Goal: Task Accomplishment & Management: Use online tool/utility

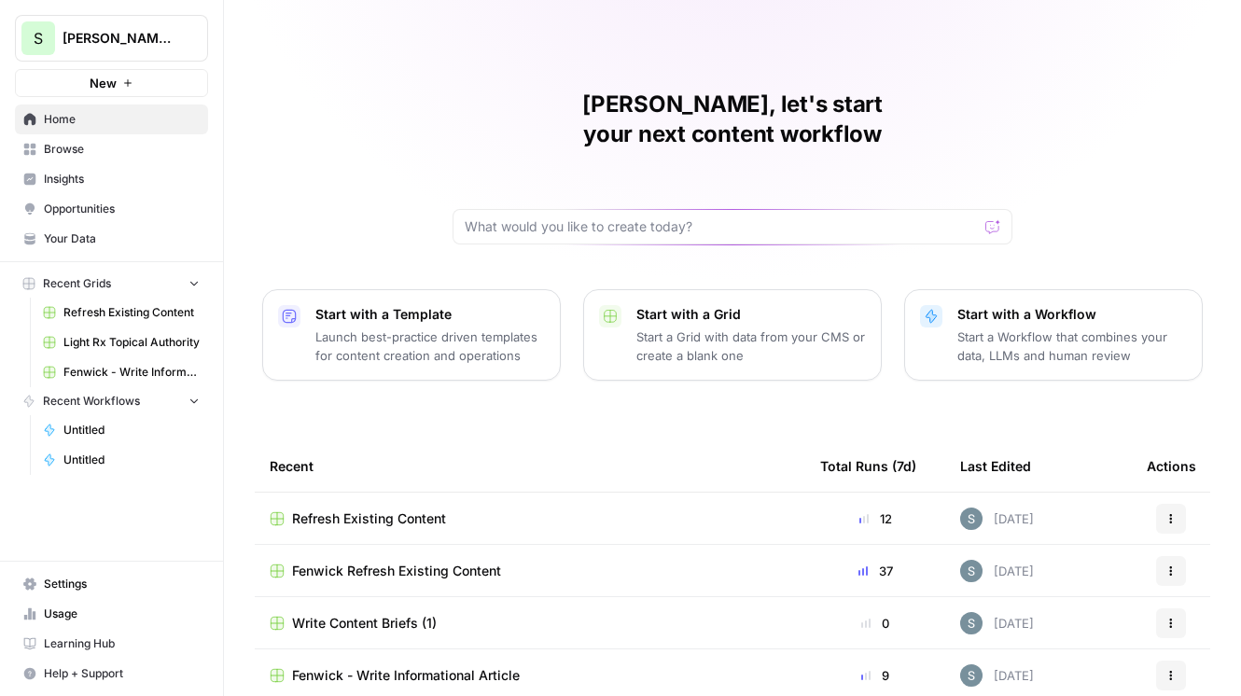
click at [91, 201] on span "Opportunities" at bounding box center [122, 209] width 156 height 17
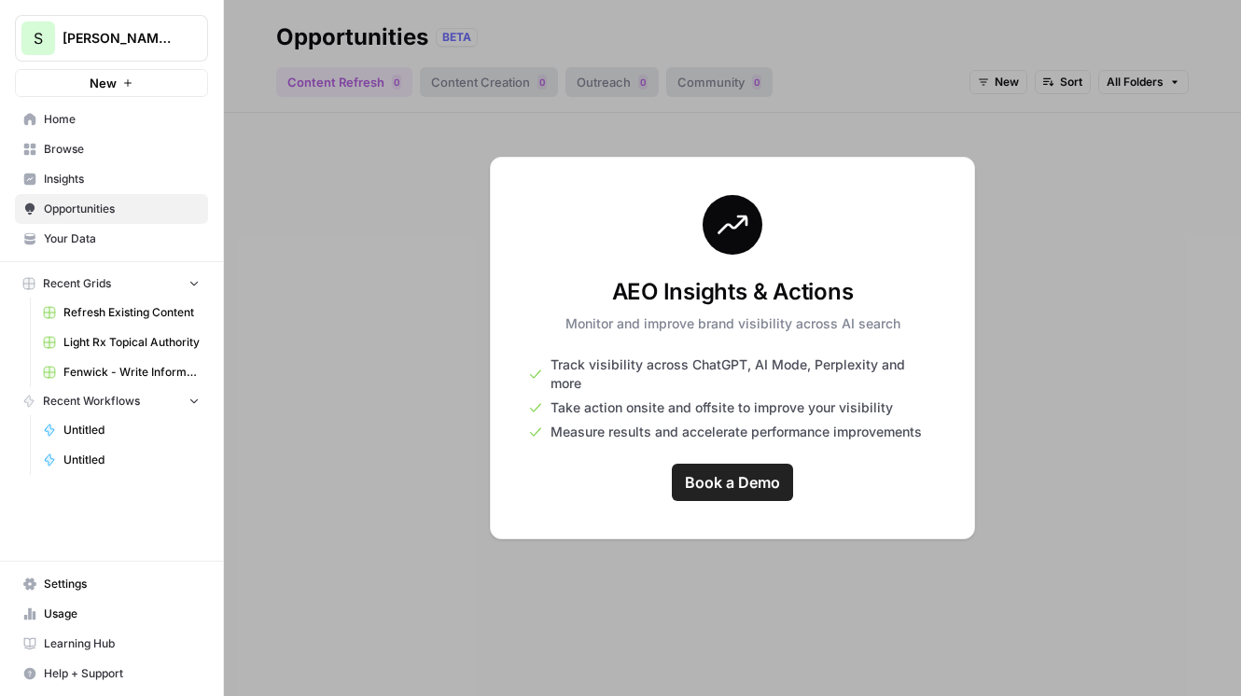
click at [92, 183] on span "Insights" at bounding box center [122, 179] width 156 height 17
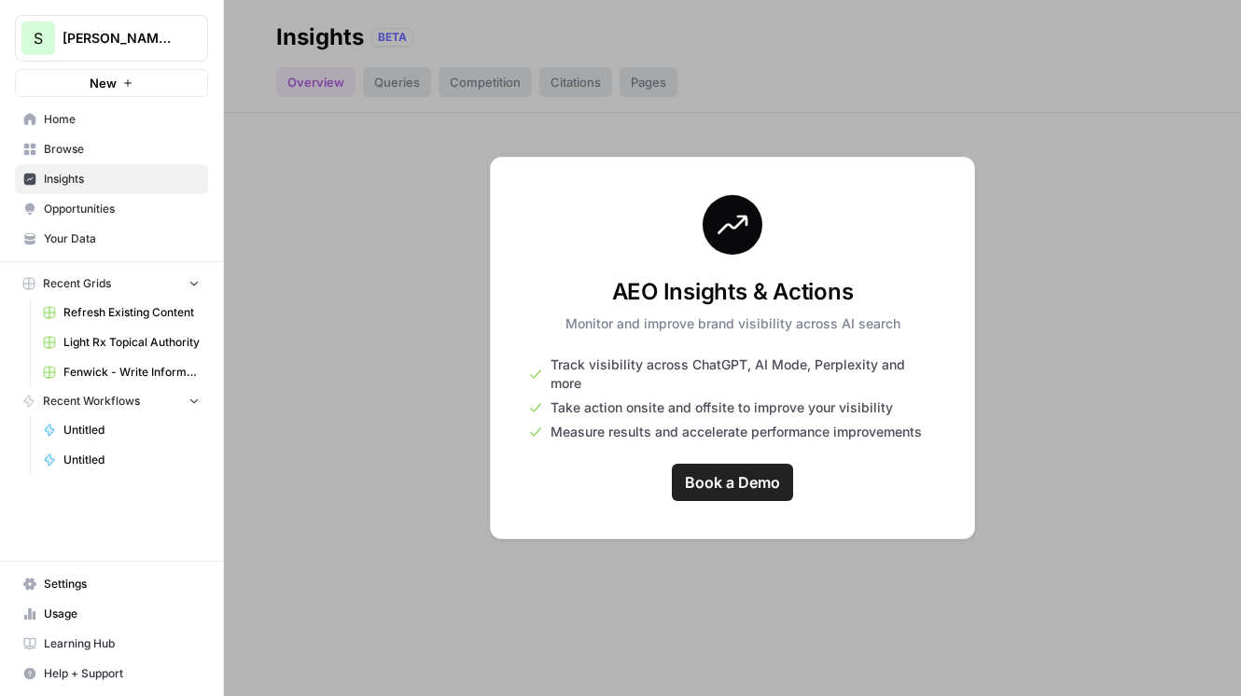
click at [118, 155] on span "Browse" at bounding box center [122, 149] width 156 height 17
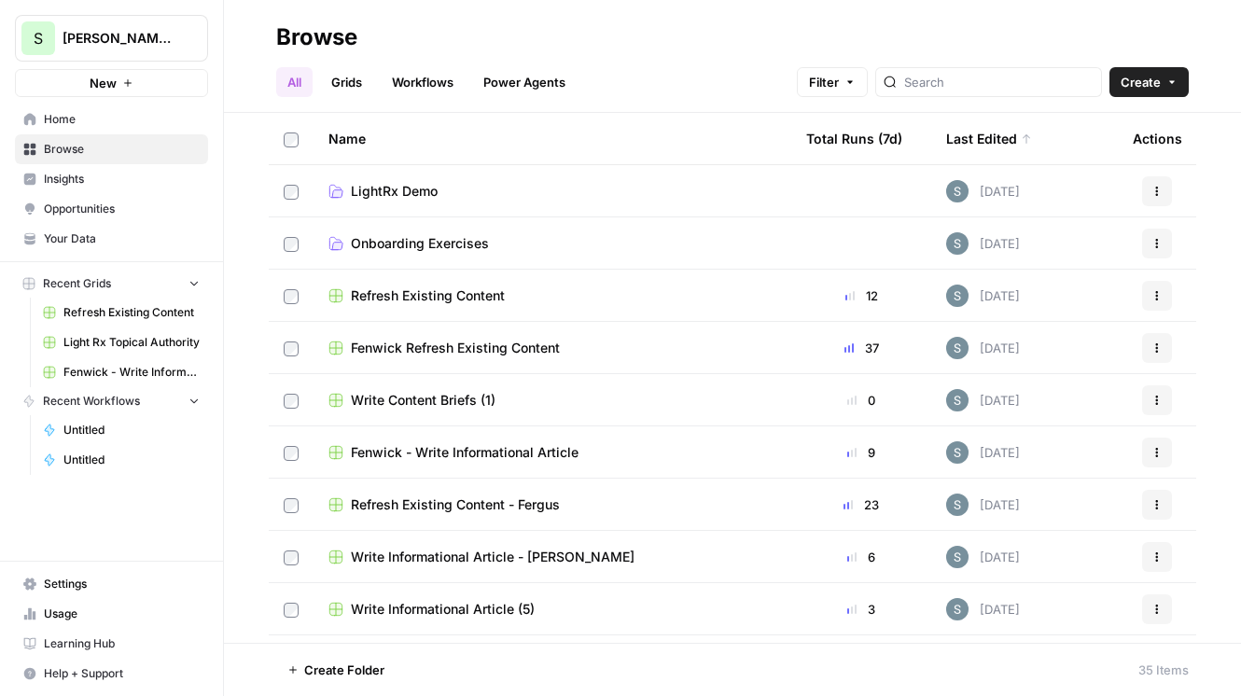
click at [360, 91] on link "Grids" at bounding box center [346, 82] width 53 height 30
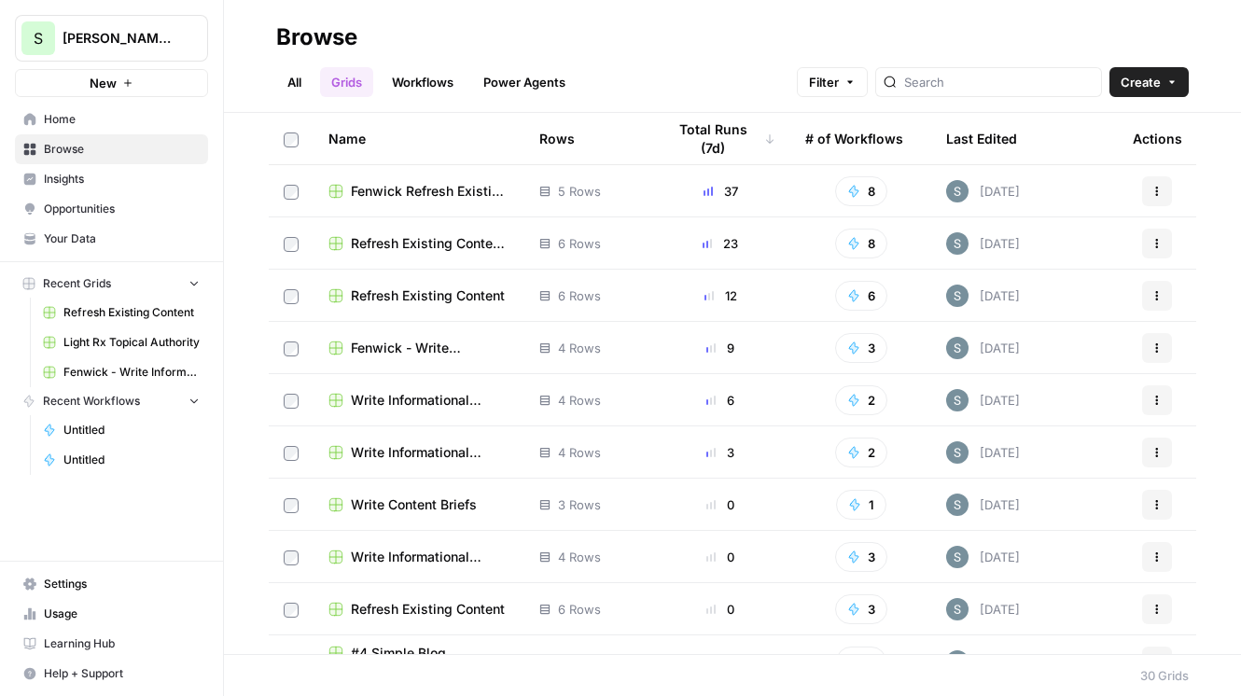
click at [421, 245] on span "Refresh Existing Content - Fergus" at bounding box center [430, 243] width 159 height 19
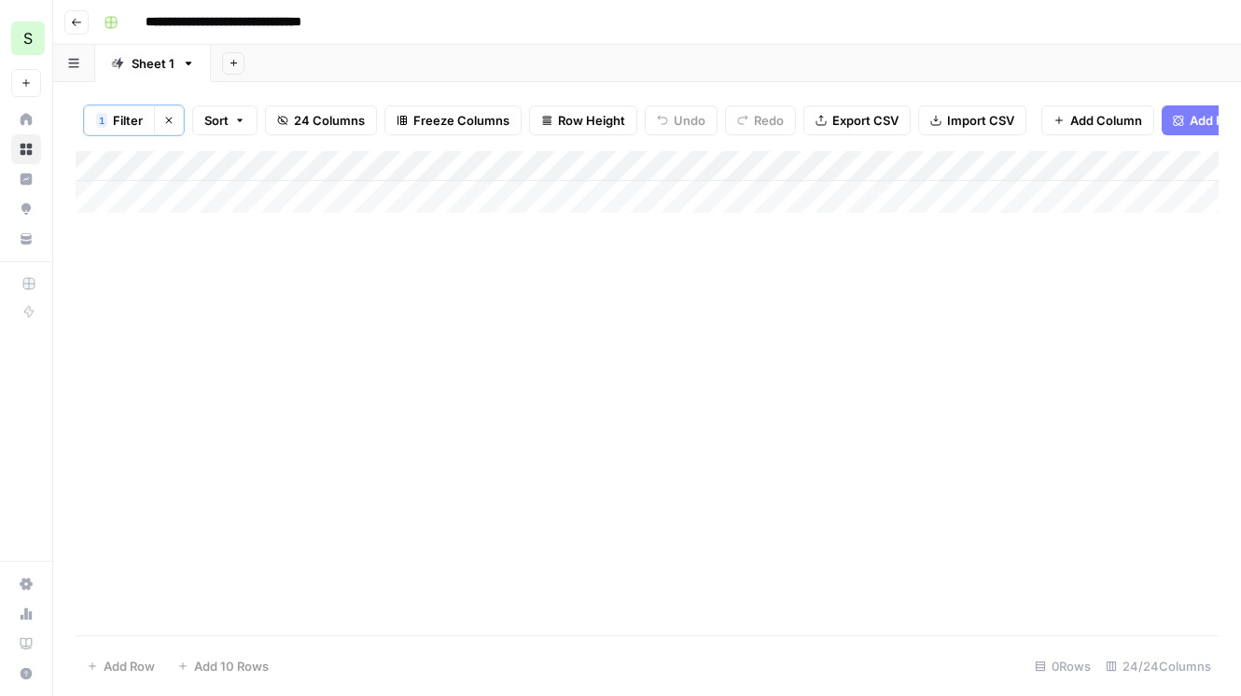
click at [70, 31] on button "Go back" at bounding box center [76, 22] width 24 height 24
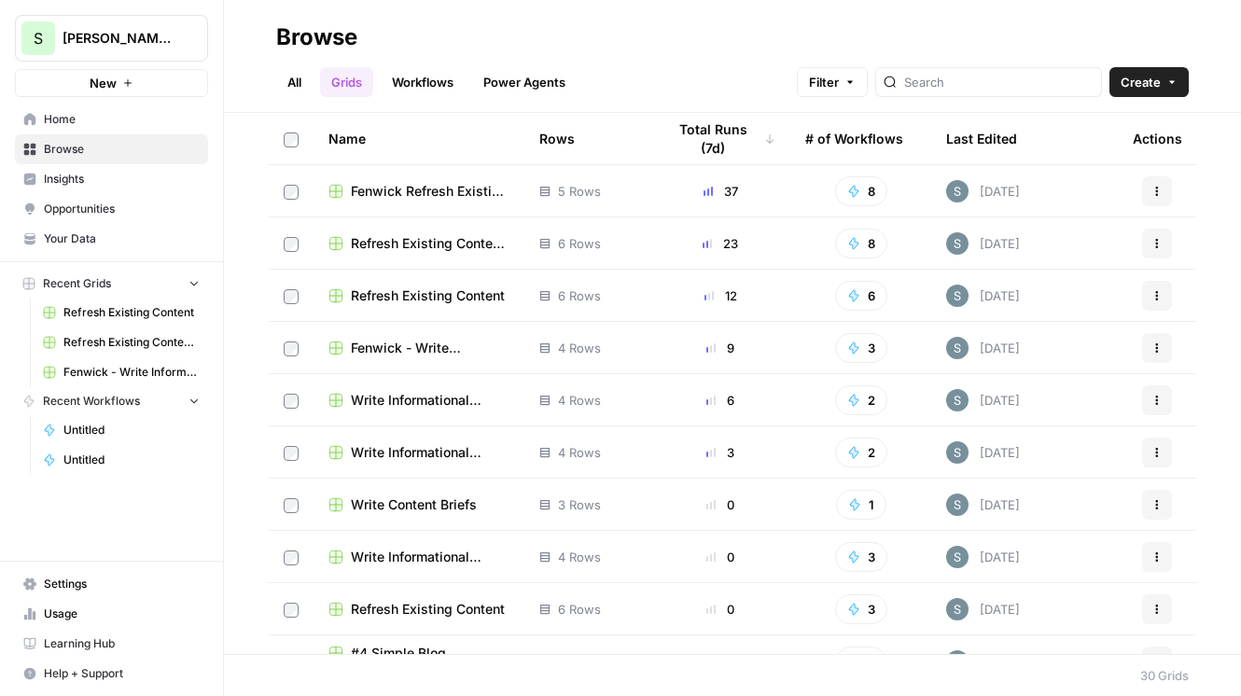
click at [90, 20] on button "S Shanil Demo" at bounding box center [111, 38] width 193 height 47
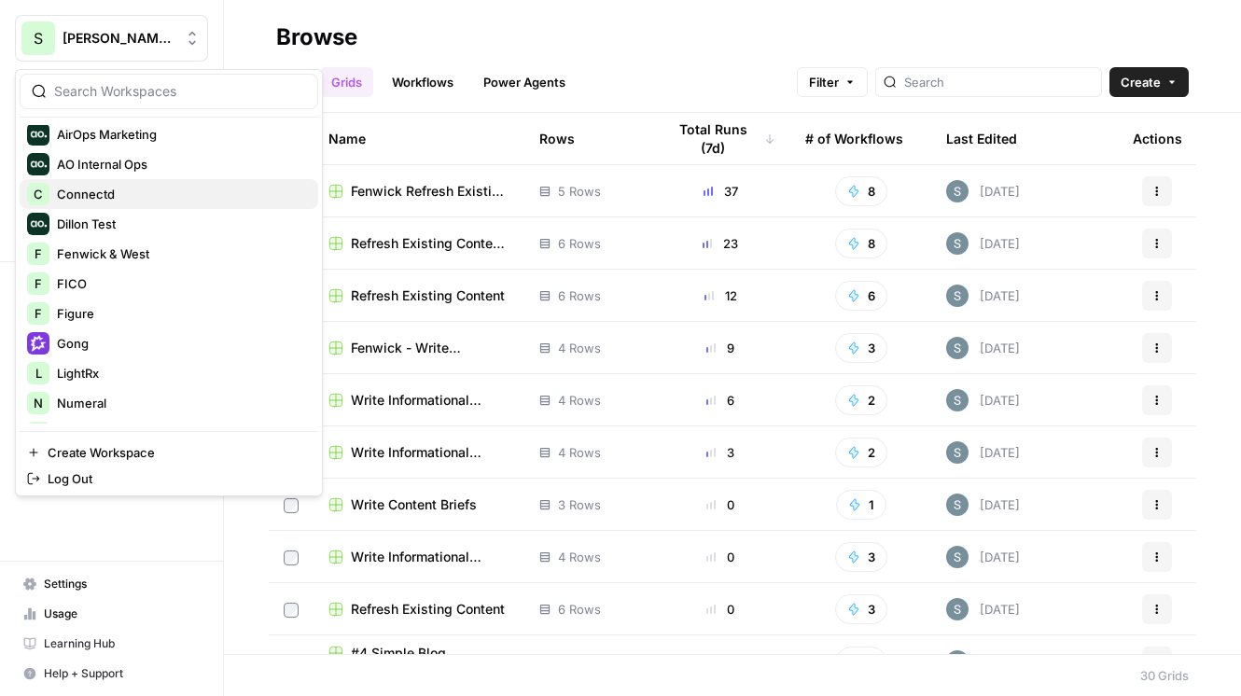
scroll to position [219, 0]
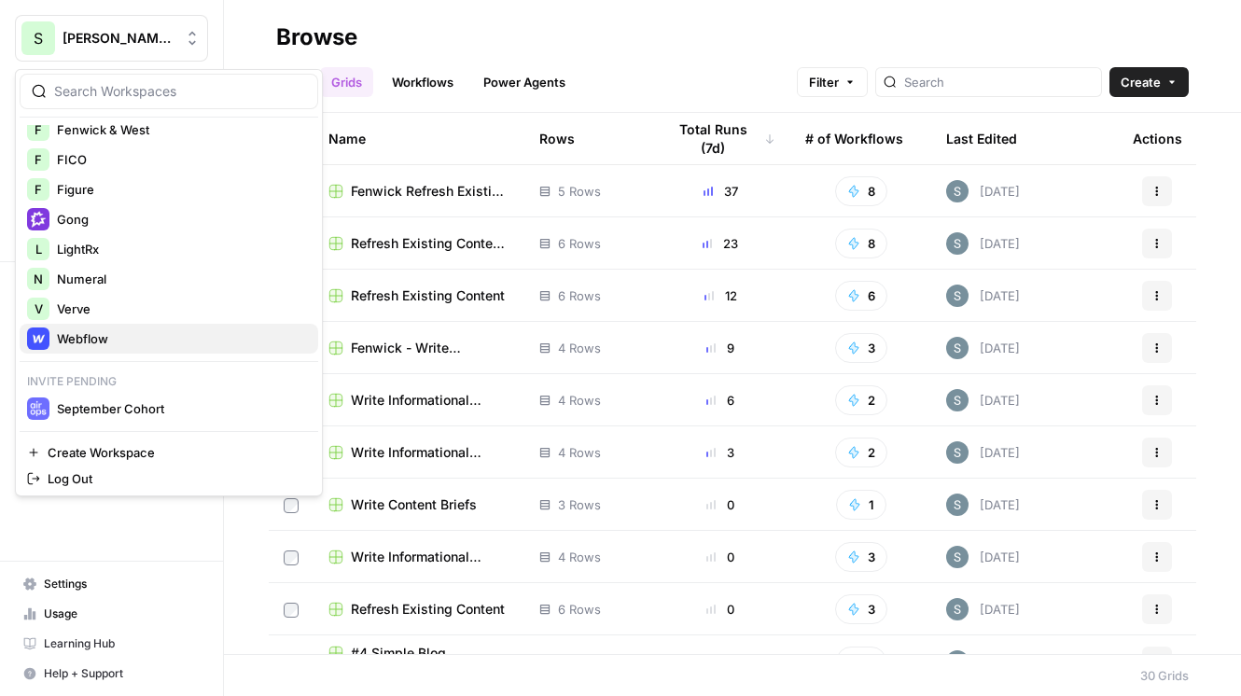
click at [117, 337] on span "Webflow" at bounding box center [180, 338] width 246 height 19
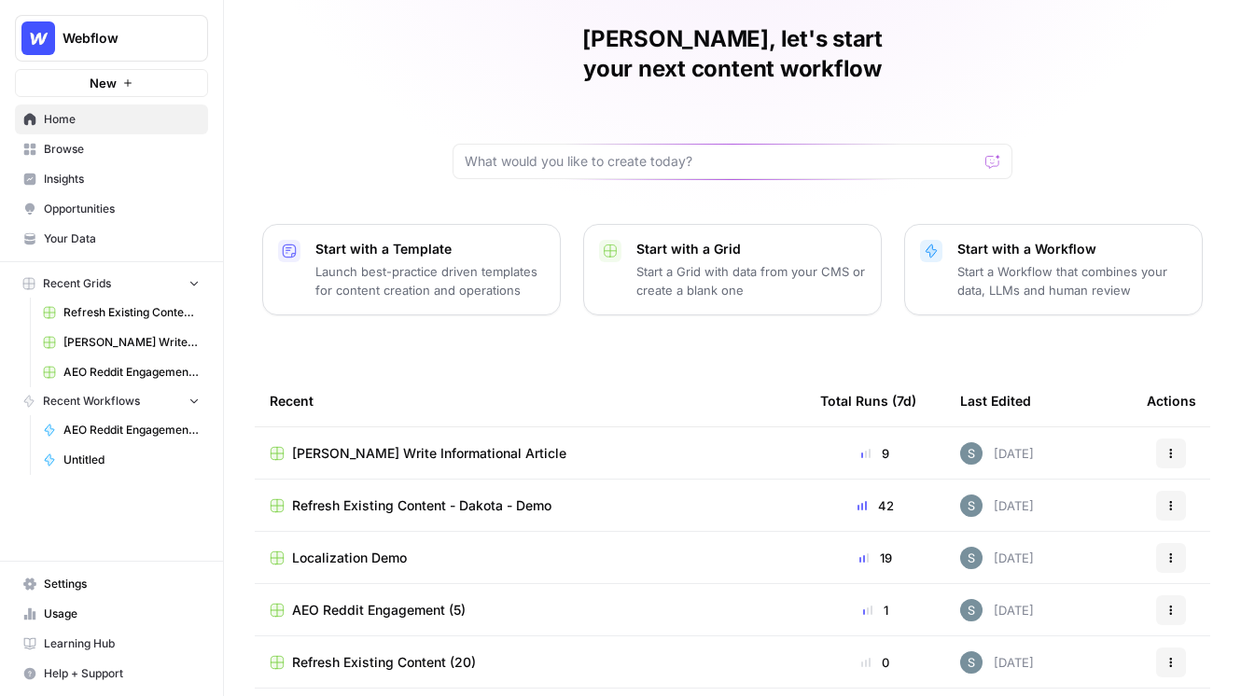
scroll to position [63, 0]
click at [369, 498] on span "Refresh Existing Content - Dakota - Demo" at bounding box center [421, 507] width 259 height 19
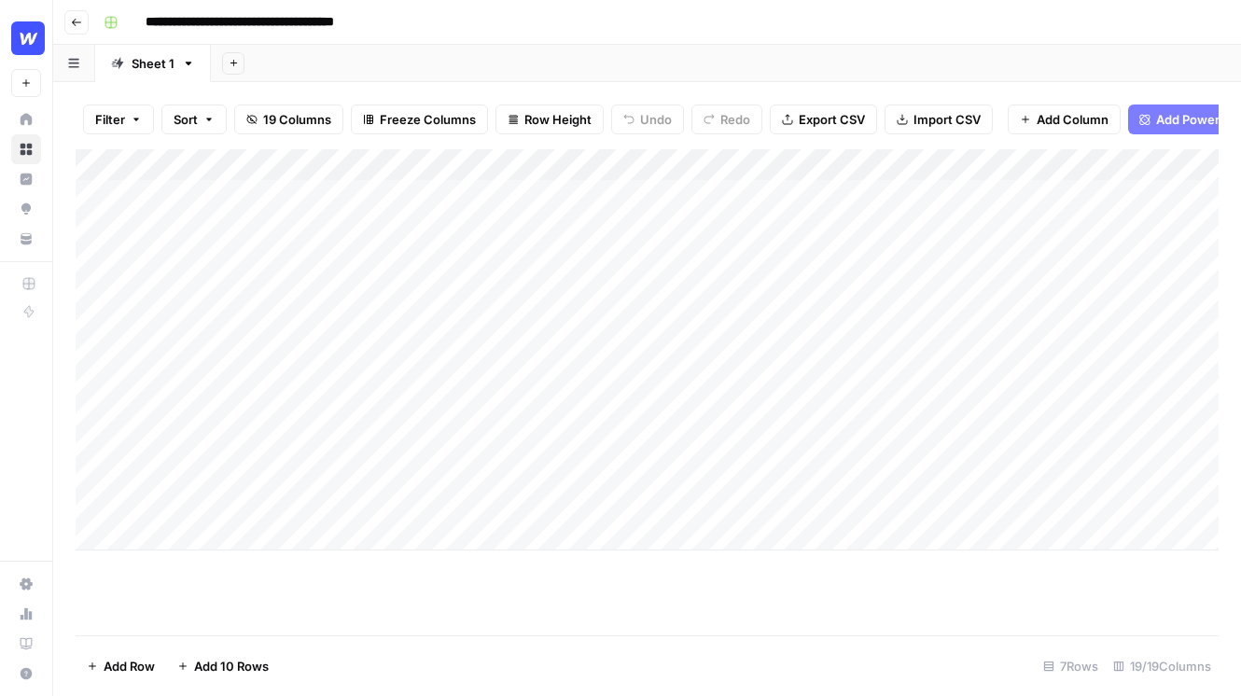
click at [394, 23] on input "**********" at bounding box center [277, 22] width 280 height 30
drag, startPoint x: 402, startPoint y: 23, endPoint x: 324, endPoint y: 24, distance: 78.4
click at [324, 24] on input "**********" at bounding box center [277, 22] width 280 height 30
click at [385, 24] on input "**********" at bounding box center [277, 22] width 280 height 30
drag, startPoint x: 412, startPoint y: 24, endPoint x: 312, endPoint y: 23, distance: 99.9
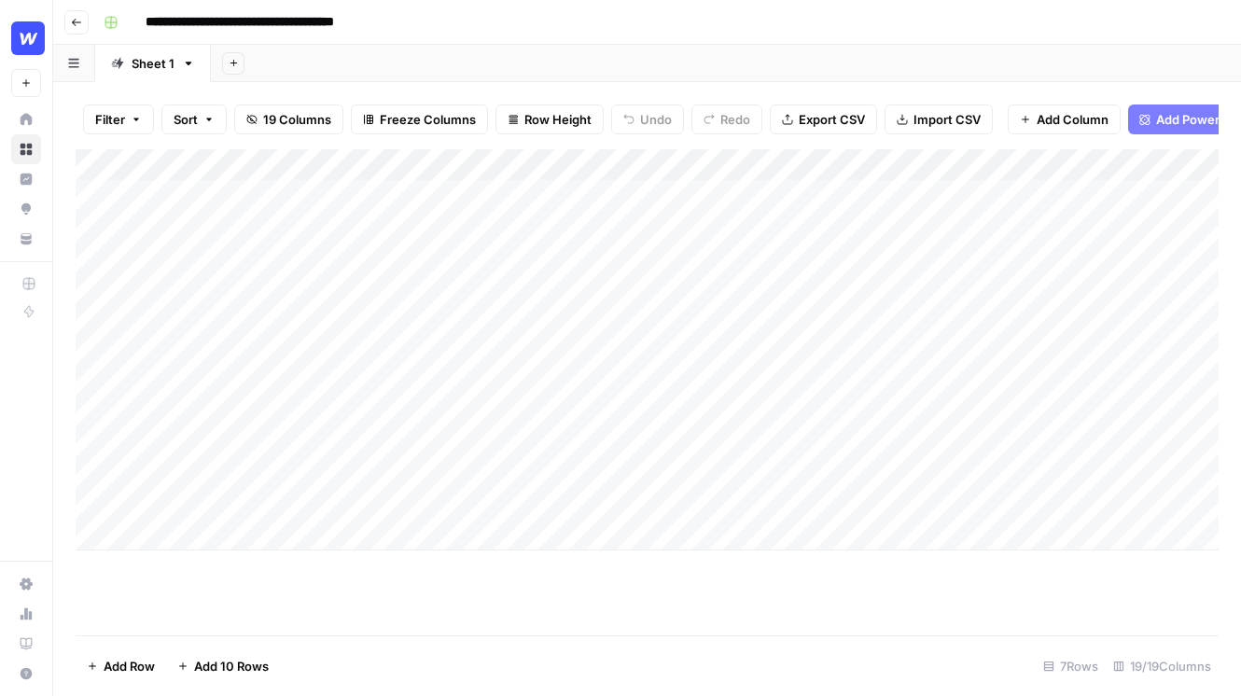
click at [312, 23] on input "**********" at bounding box center [277, 22] width 280 height 30
click at [393, 59] on div "Add Sheet" at bounding box center [726, 63] width 1030 height 37
type input "**********"
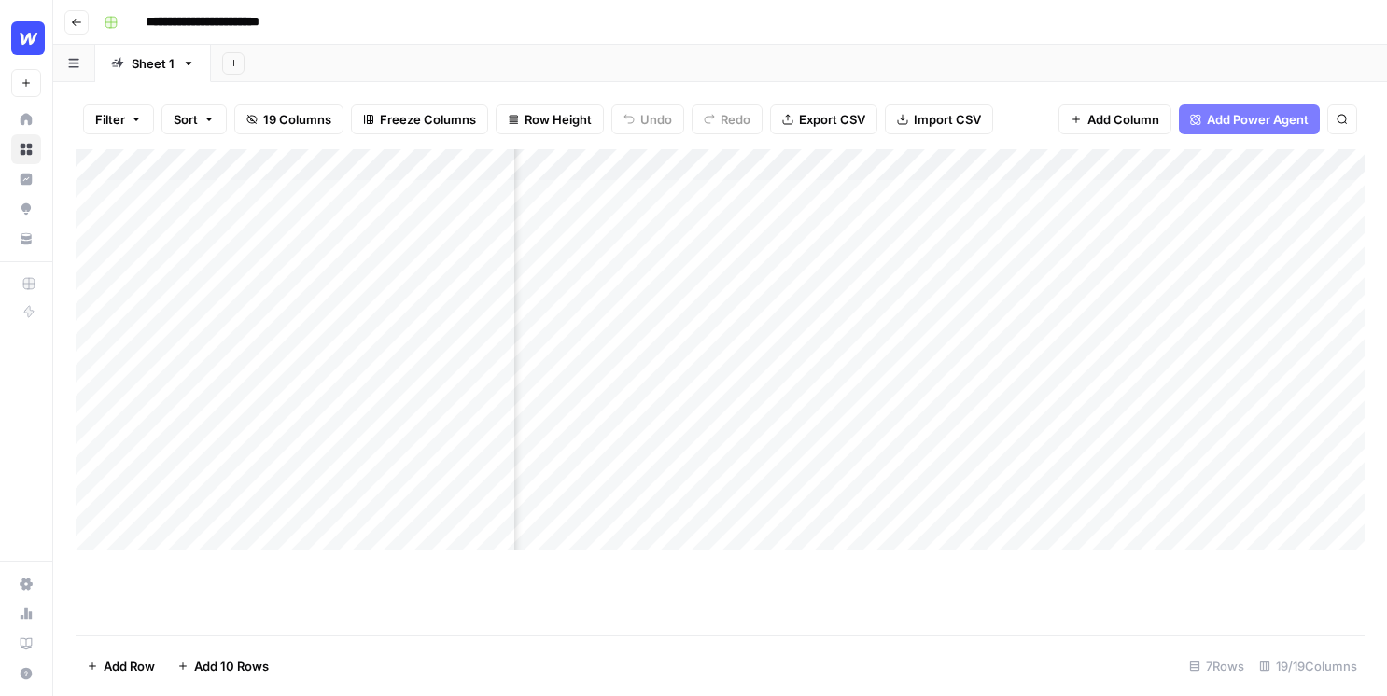
scroll to position [0, 1279]
drag, startPoint x: 756, startPoint y: 164, endPoint x: 783, endPoint y: 164, distance: 27.1
click at [783, 164] on div "Add Column" at bounding box center [720, 349] width 1289 height 401
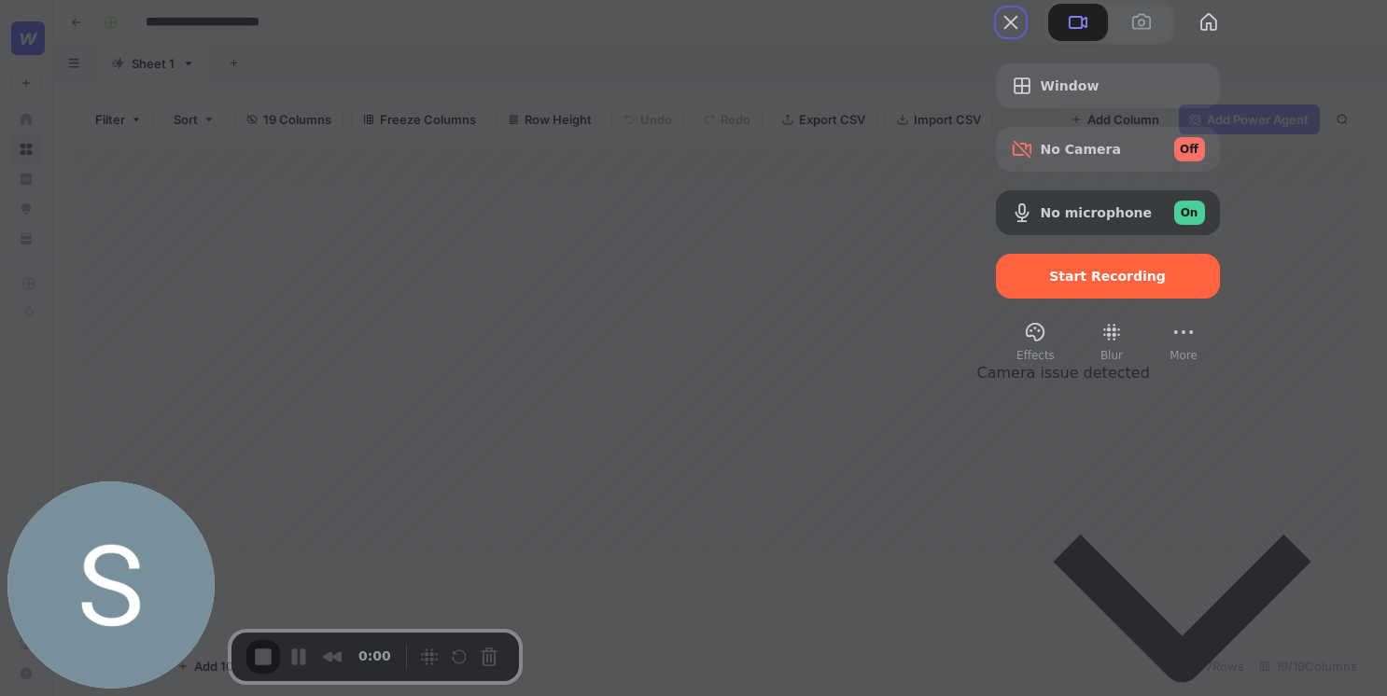
click at [1121, 157] on span "No Camera" at bounding box center [1081, 149] width 80 height 15
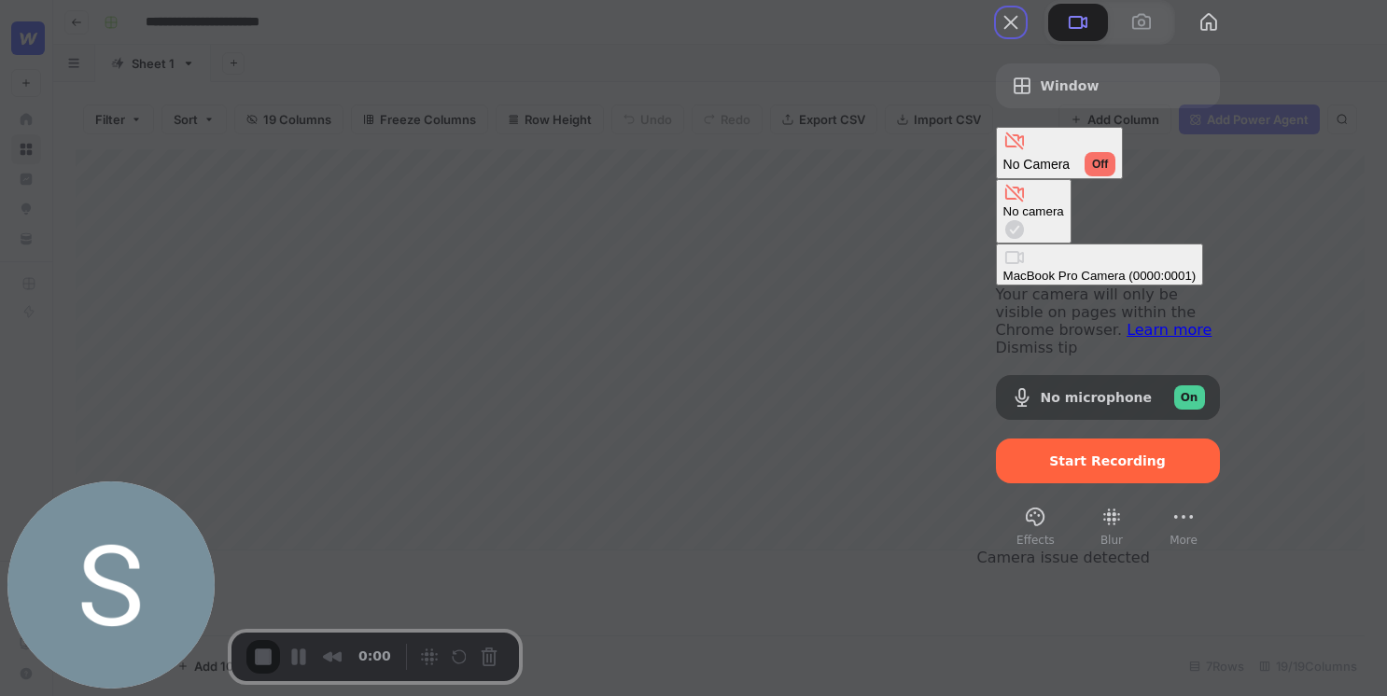
click at [1003, 246] on div "Camera options" at bounding box center [1099, 257] width 193 height 22
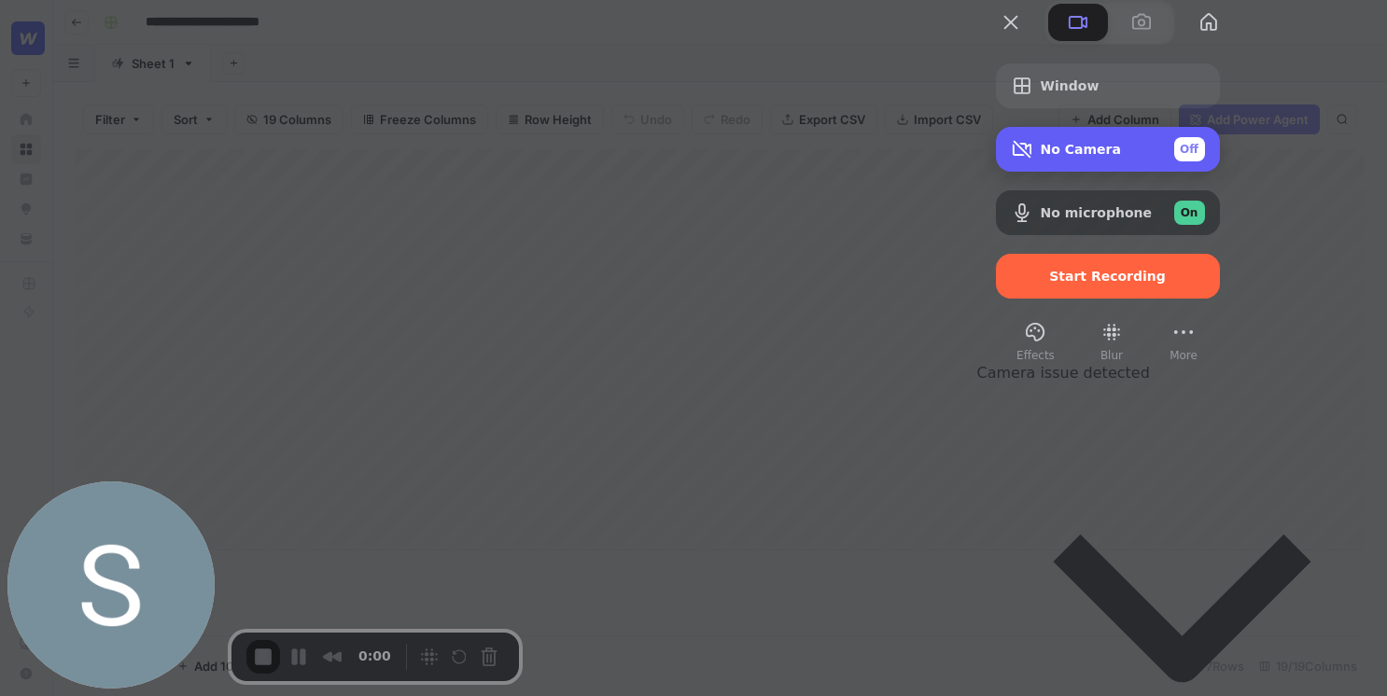
click at [1205, 161] on div "No Camera Off" at bounding box center [1123, 149] width 164 height 24
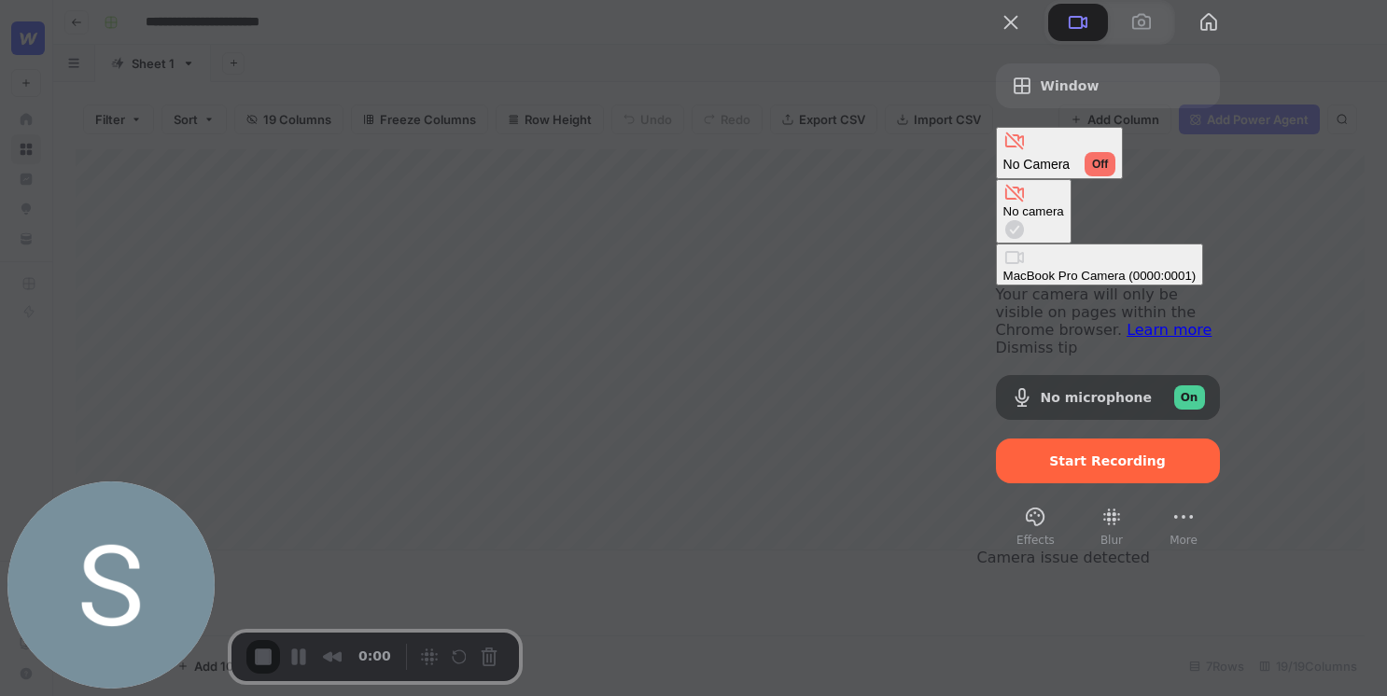
click at [996, 246] on \(0000\ "MacBook Pro Camera (0000:0001)" at bounding box center [1100, 265] width 208 height 42
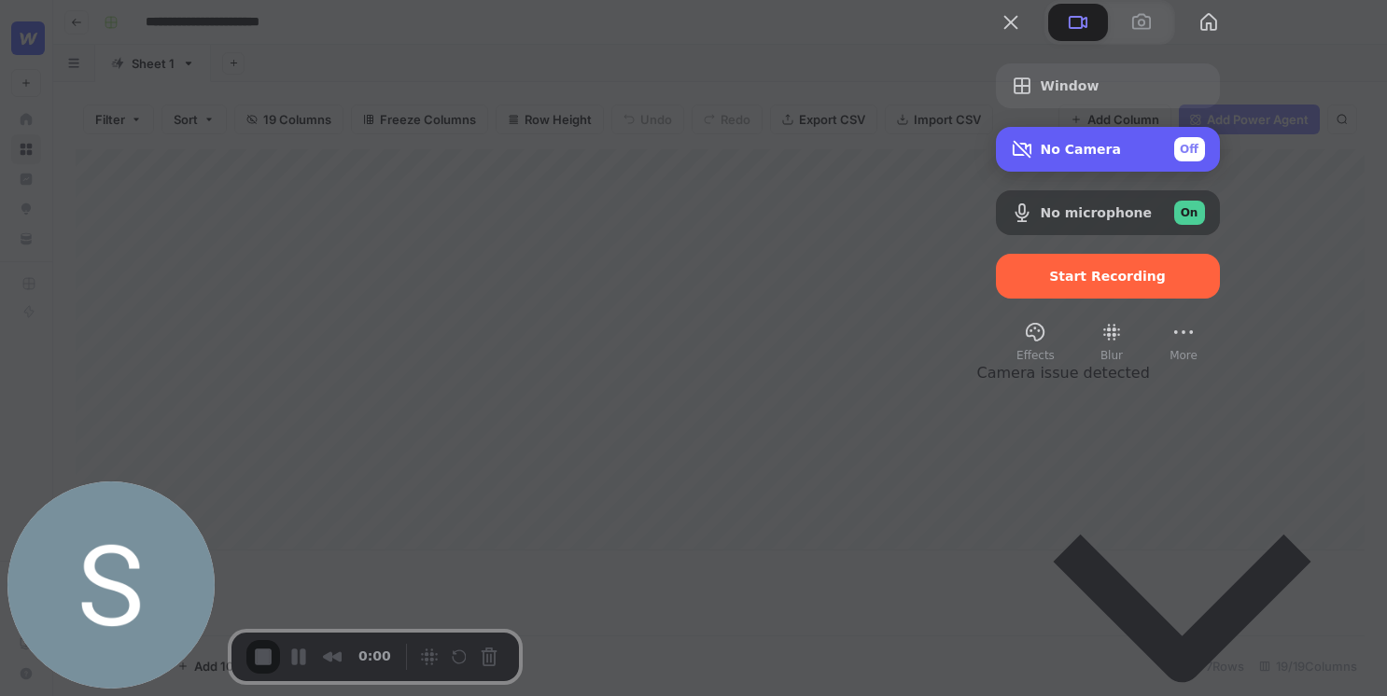
click at [1205, 161] on div "No Camera Off" at bounding box center [1123, 149] width 164 height 24
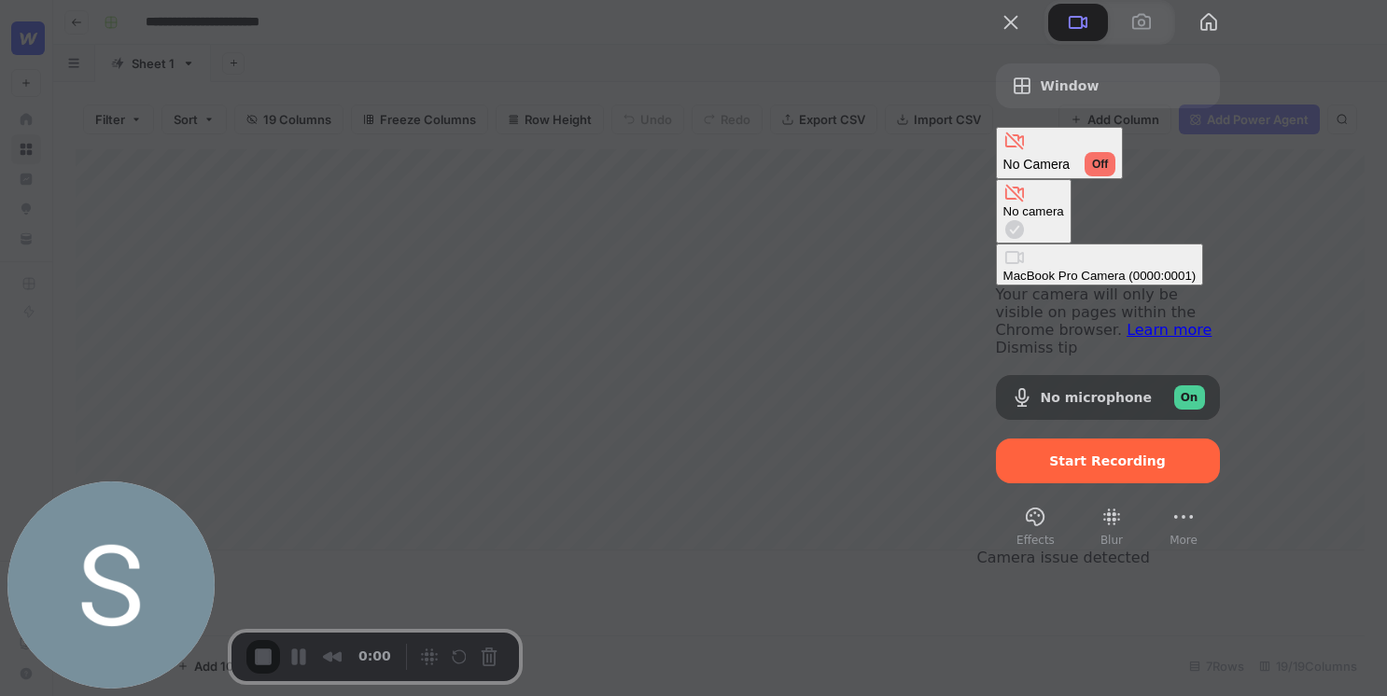
click at [1057, 269] on div "MacBook Pro Camera (0000:0001)" at bounding box center [1099, 276] width 193 height 14
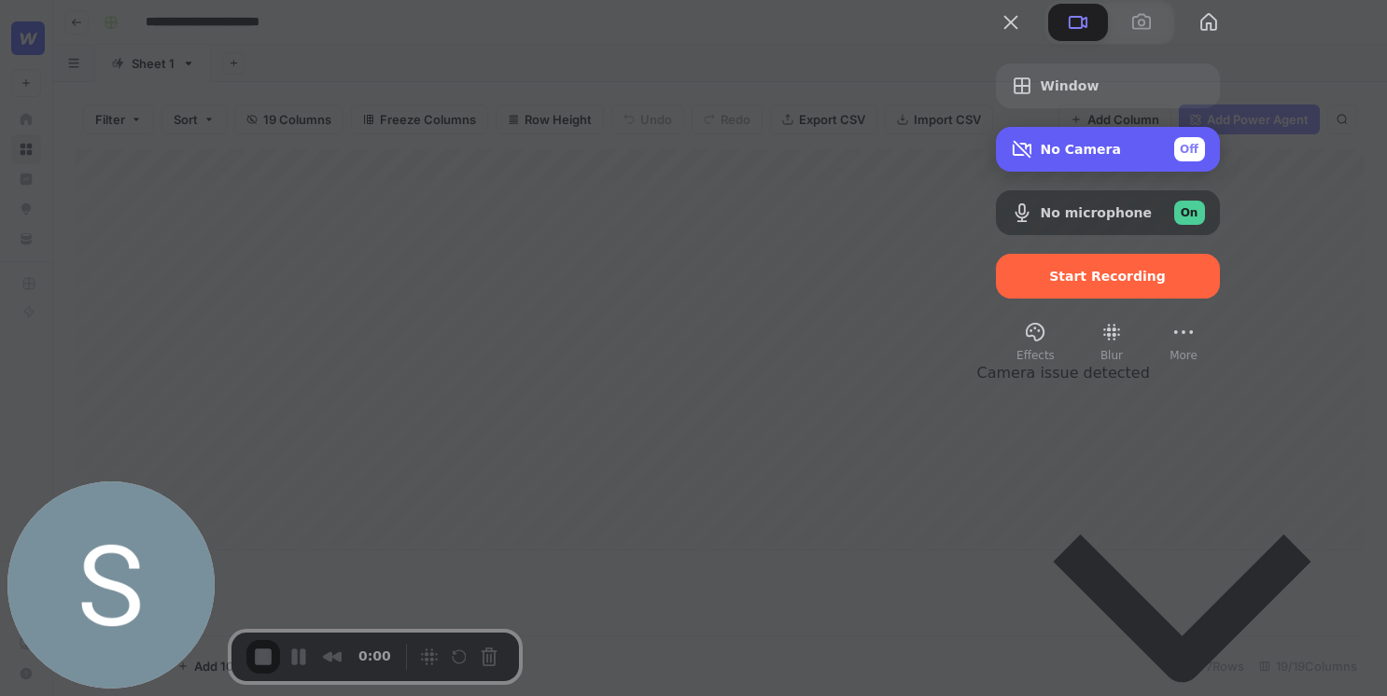
click at [1205, 161] on div "No Camera Off" at bounding box center [1123, 149] width 164 height 24
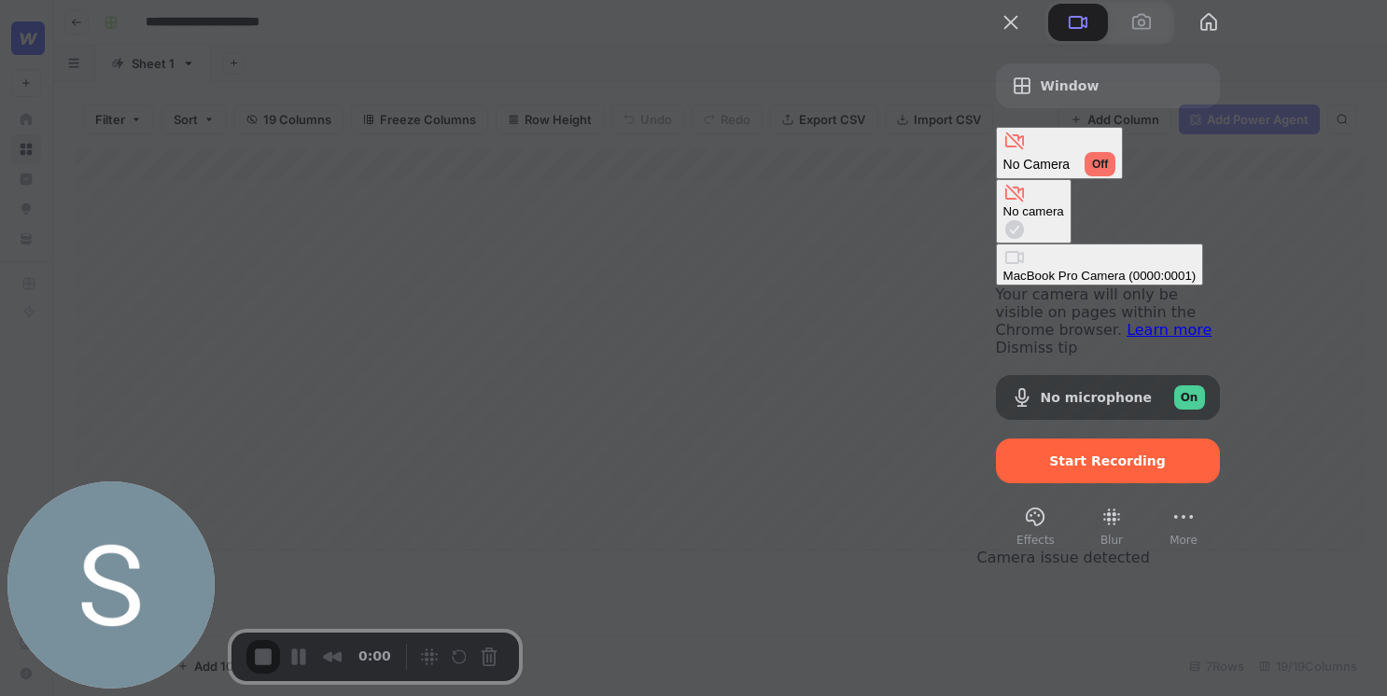
click at [1127, 321] on link "Learn more" at bounding box center [1169, 330] width 85 height 18
click at [1116, 176] on div "No Camera Off" at bounding box center [1059, 164] width 113 height 24
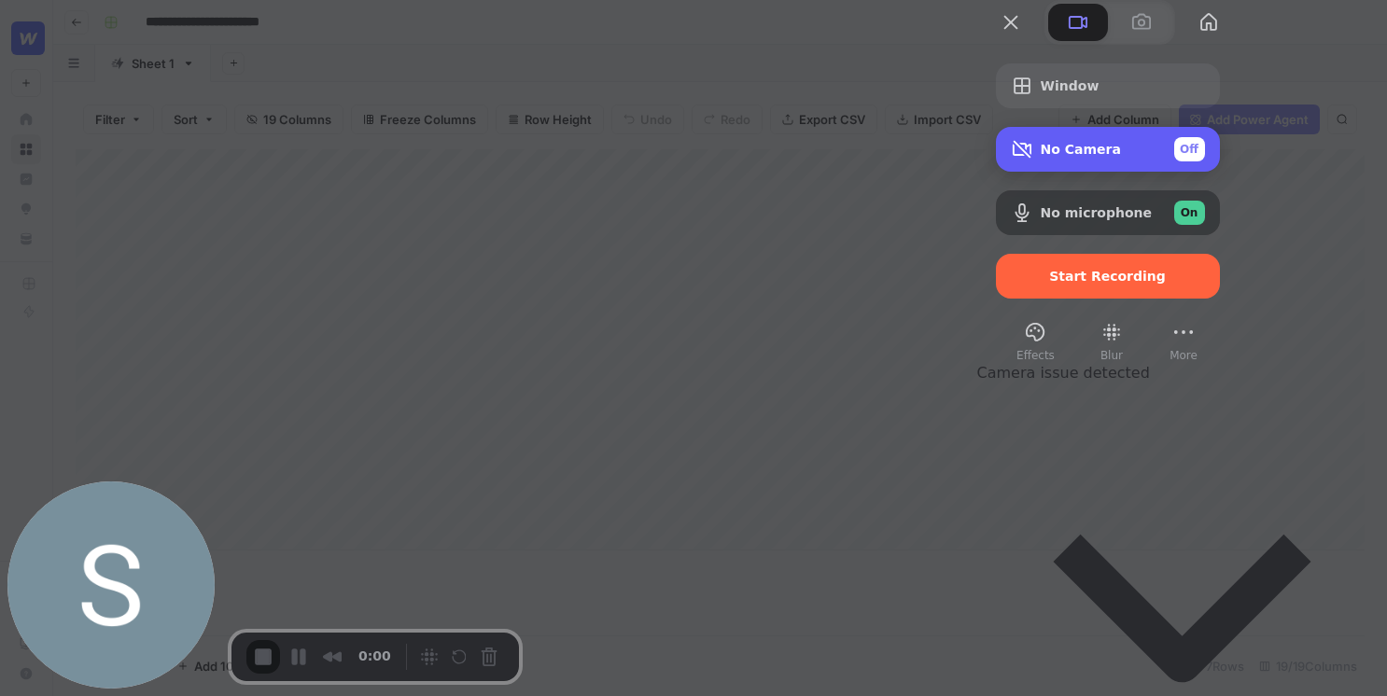
click at [1205, 161] on div "No Camera Off" at bounding box center [1123, 149] width 164 height 24
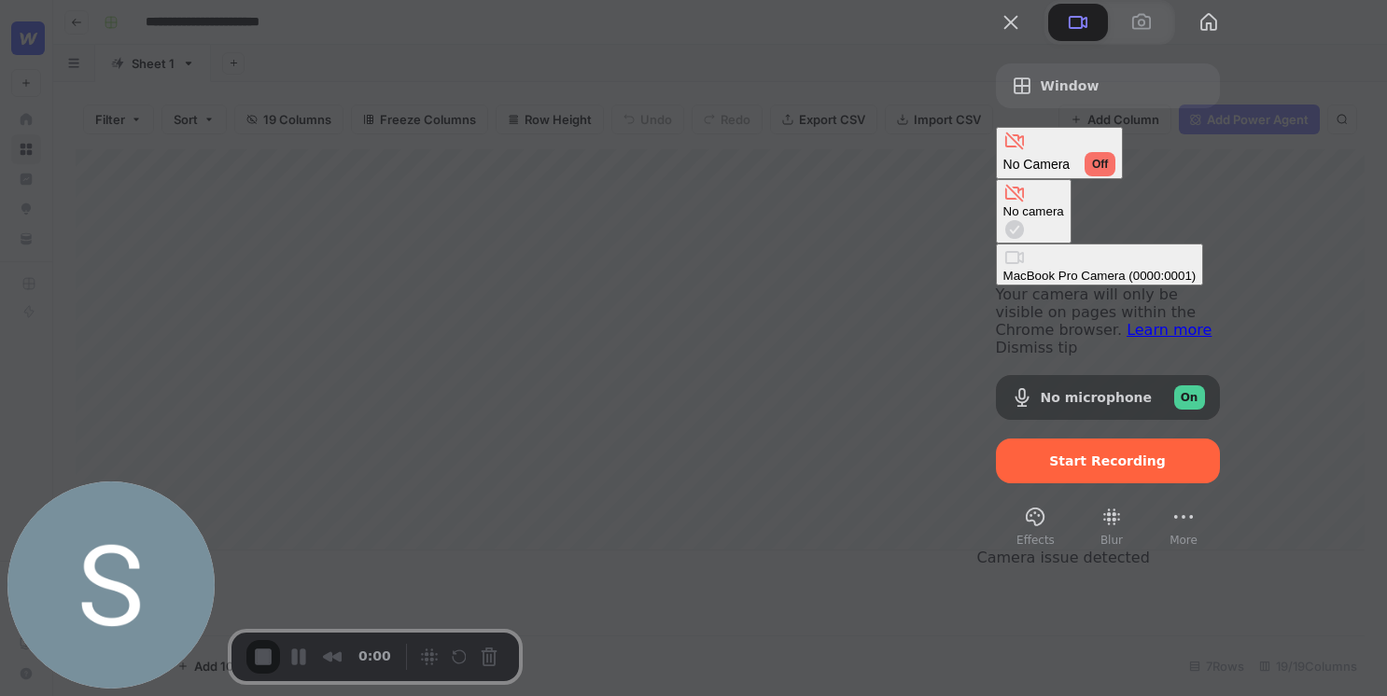
click at [1116, 176] on div "No Camera Off" at bounding box center [1059, 164] width 113 height 24
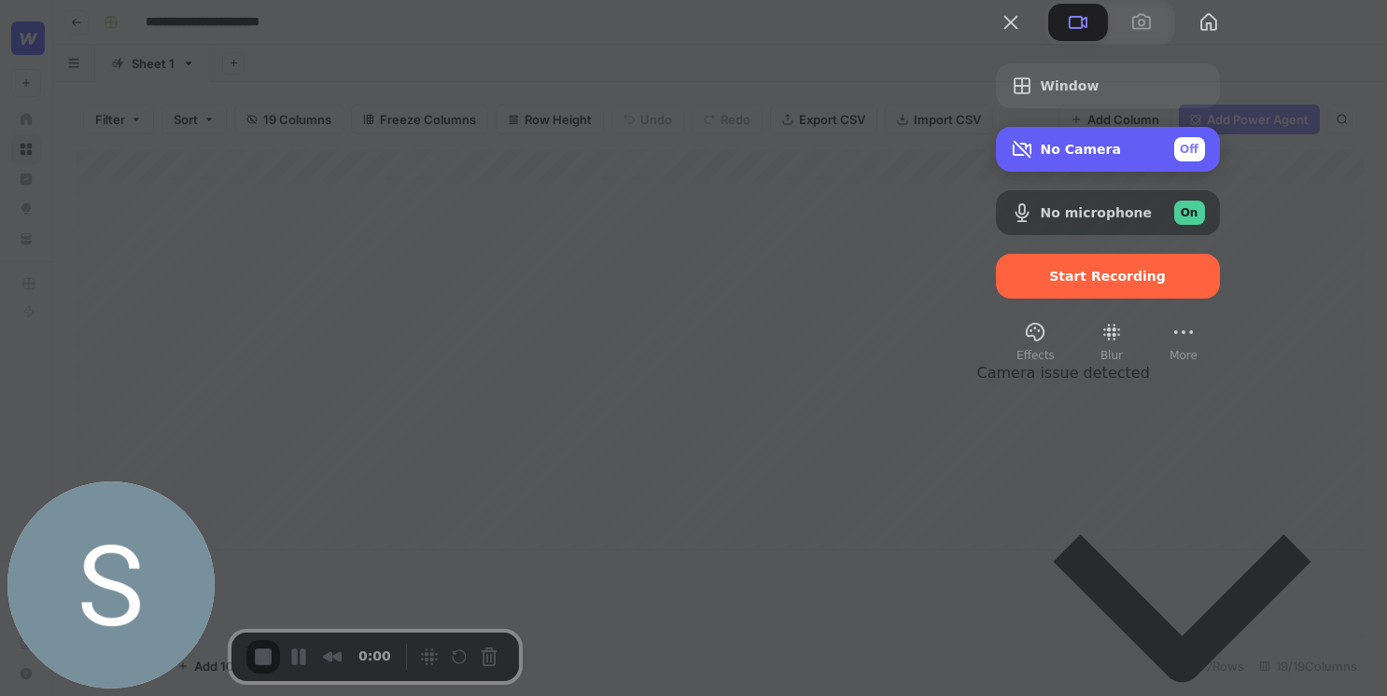
click at [1205, 161] on div "No Camera Off" at bounding box center [1123, 149] width 164 height 24
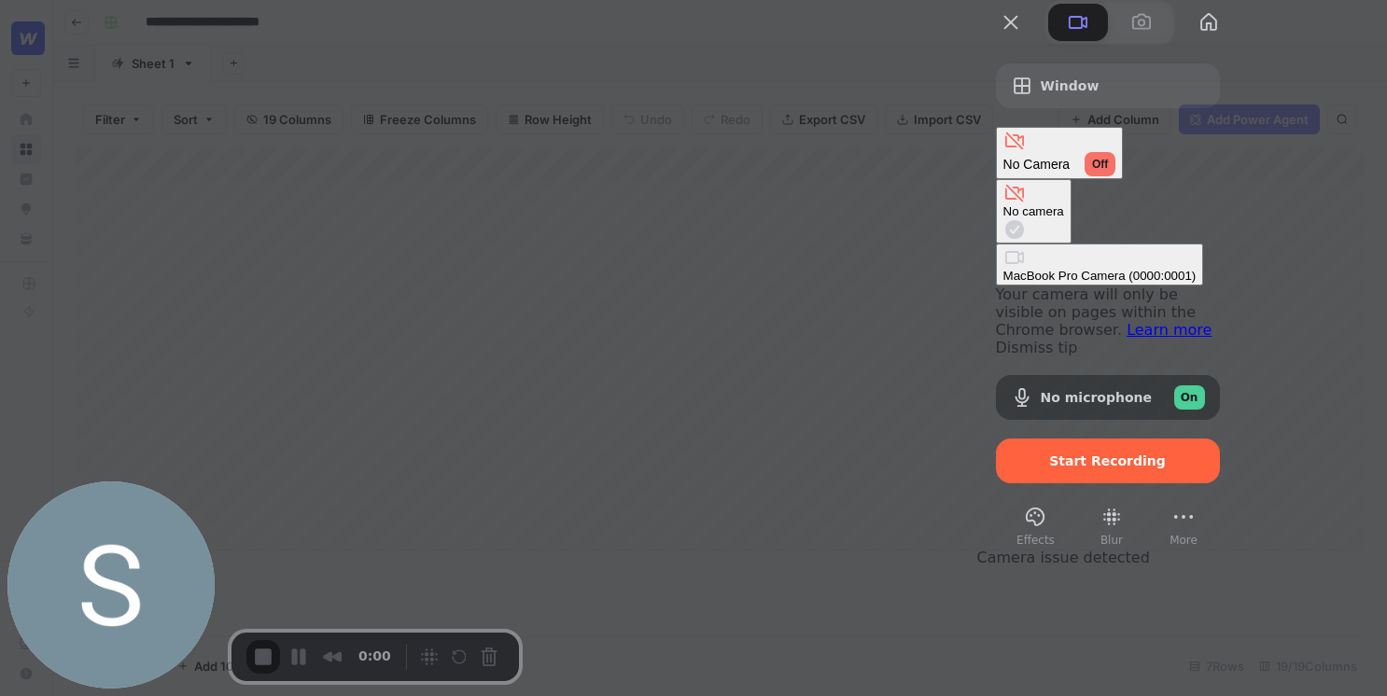
click at [1003, 269] on div "MacBook Pro Camera (0000:0001)" at bounding box center [1099, 276] width 193 height 14
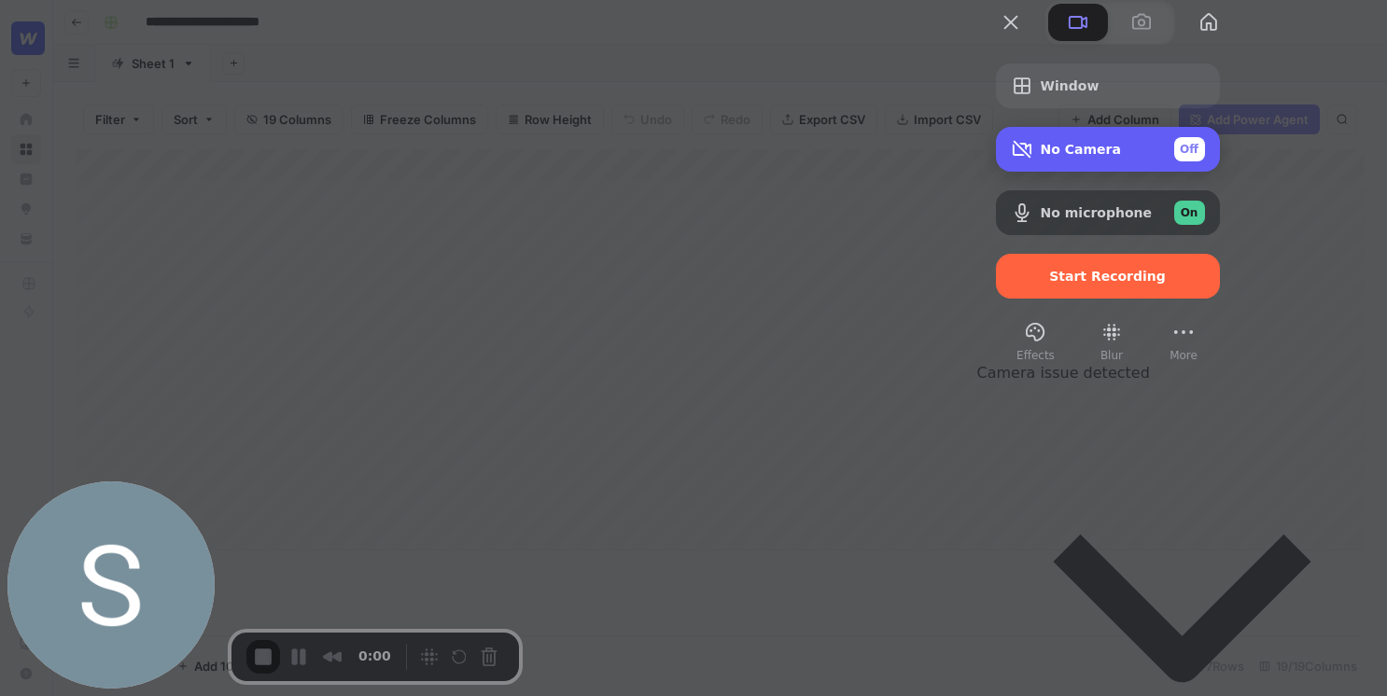
click at [1220, 172] on div "No Camera Off" at bounding box center [1108, 149] width 224 height 45
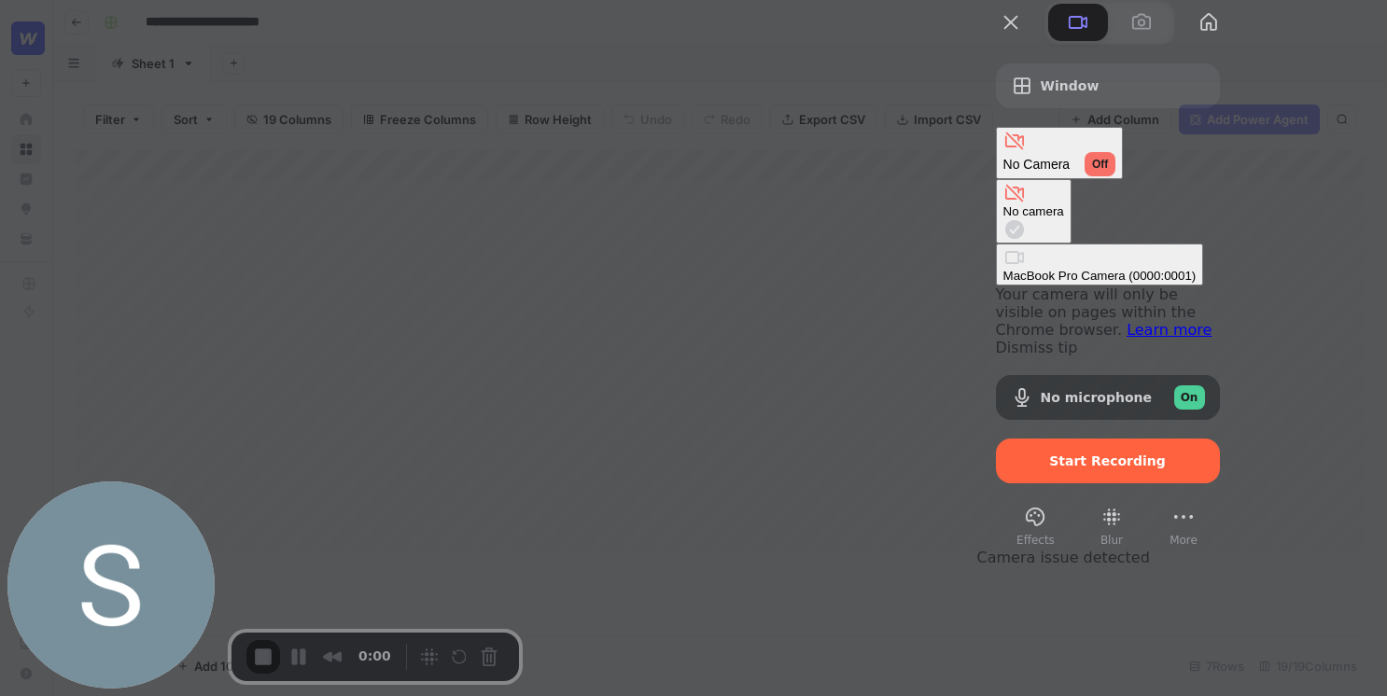
click at [996, 244] on \(0000\ "MacBook Pro Camera (0000:0001)" at bounding box center [1100, 265] width 208 height 42
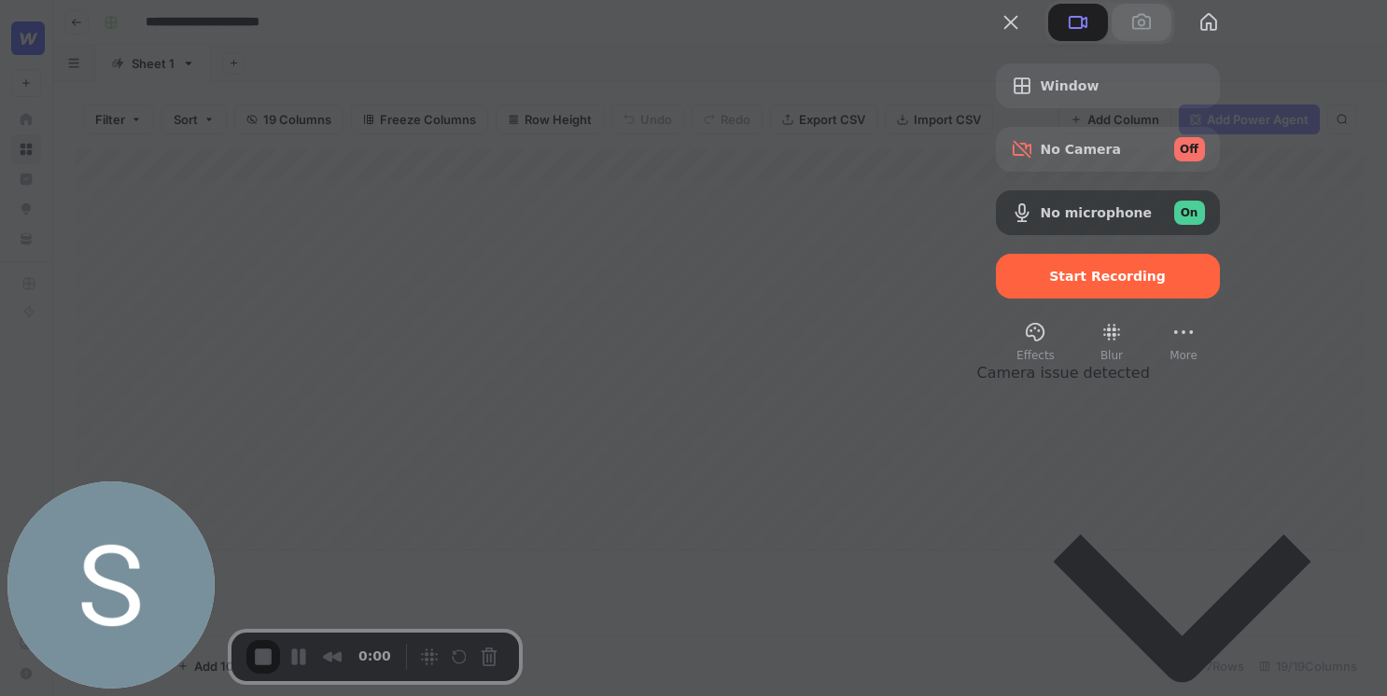
click at [1153, 34] on span at bounding box center [1141, 22] width 22 height 22
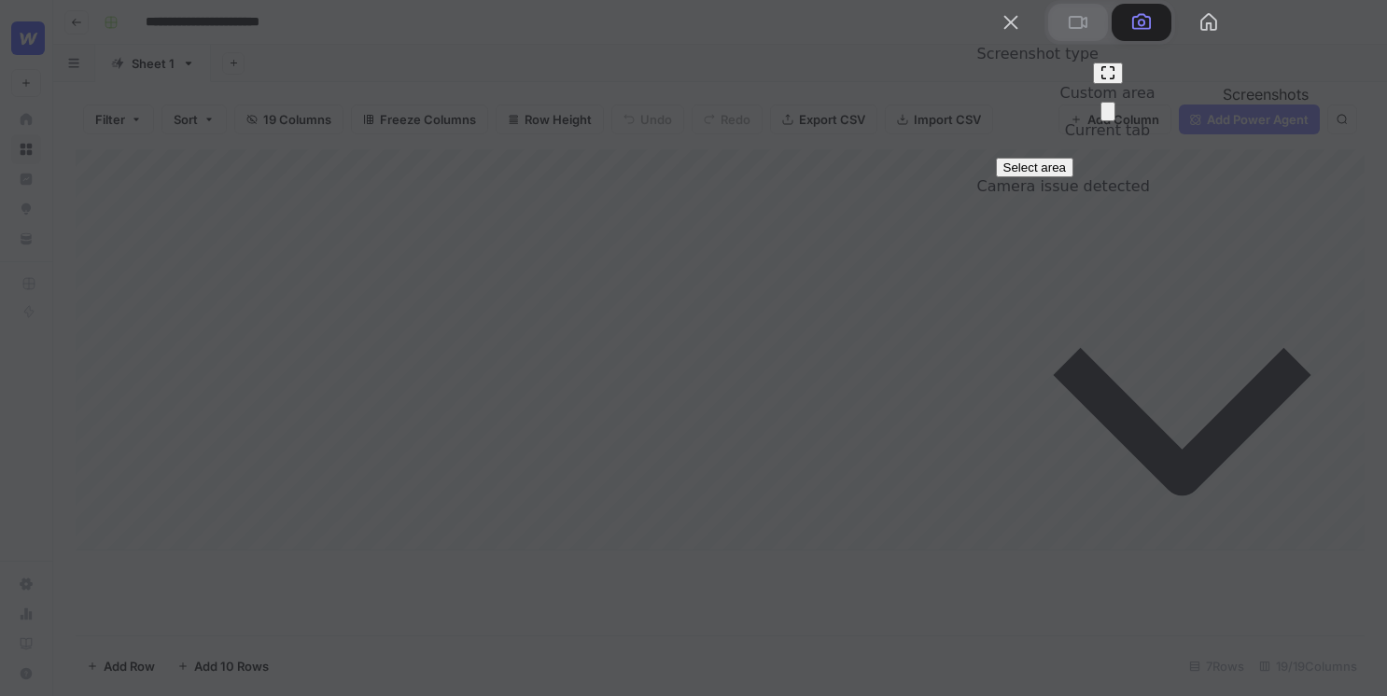
click at [1089, 34] on span at bounding box center [1078, 22] width 22 height 22
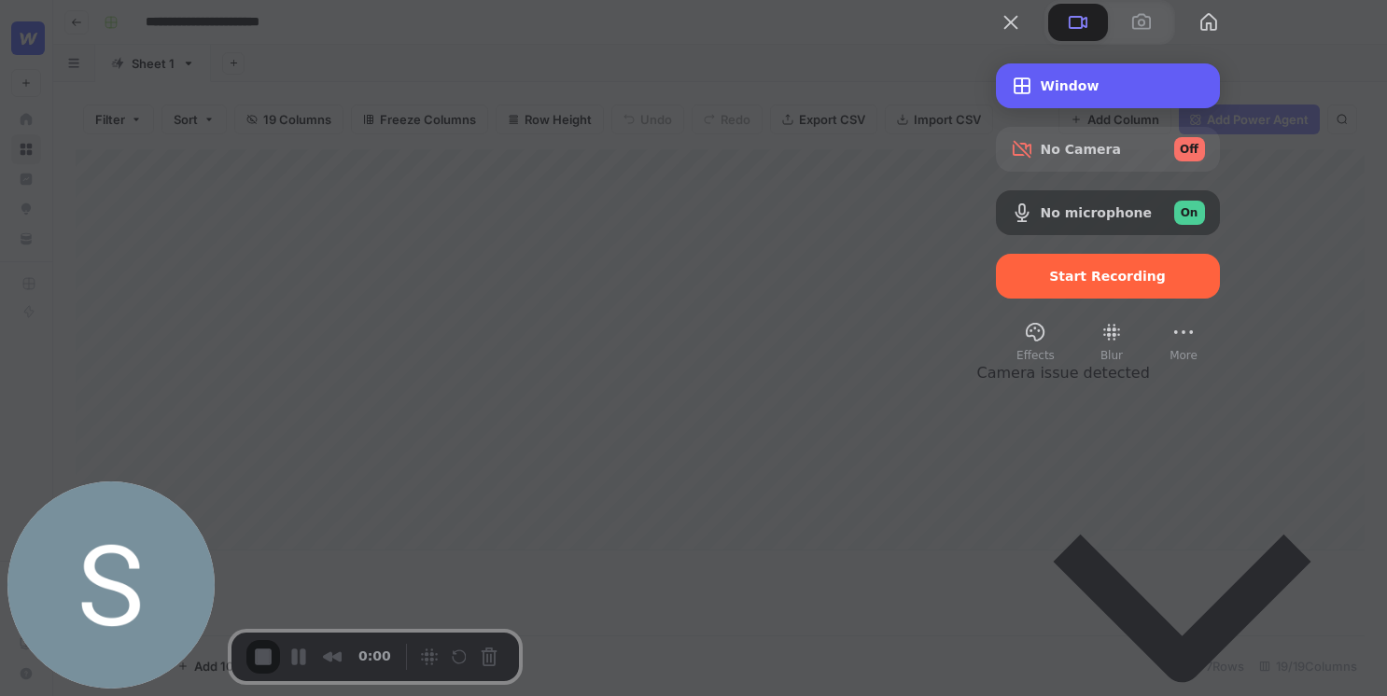
click at [1192, 108] on div "Window" at bounding box center [1108, 85] width 224 height 45
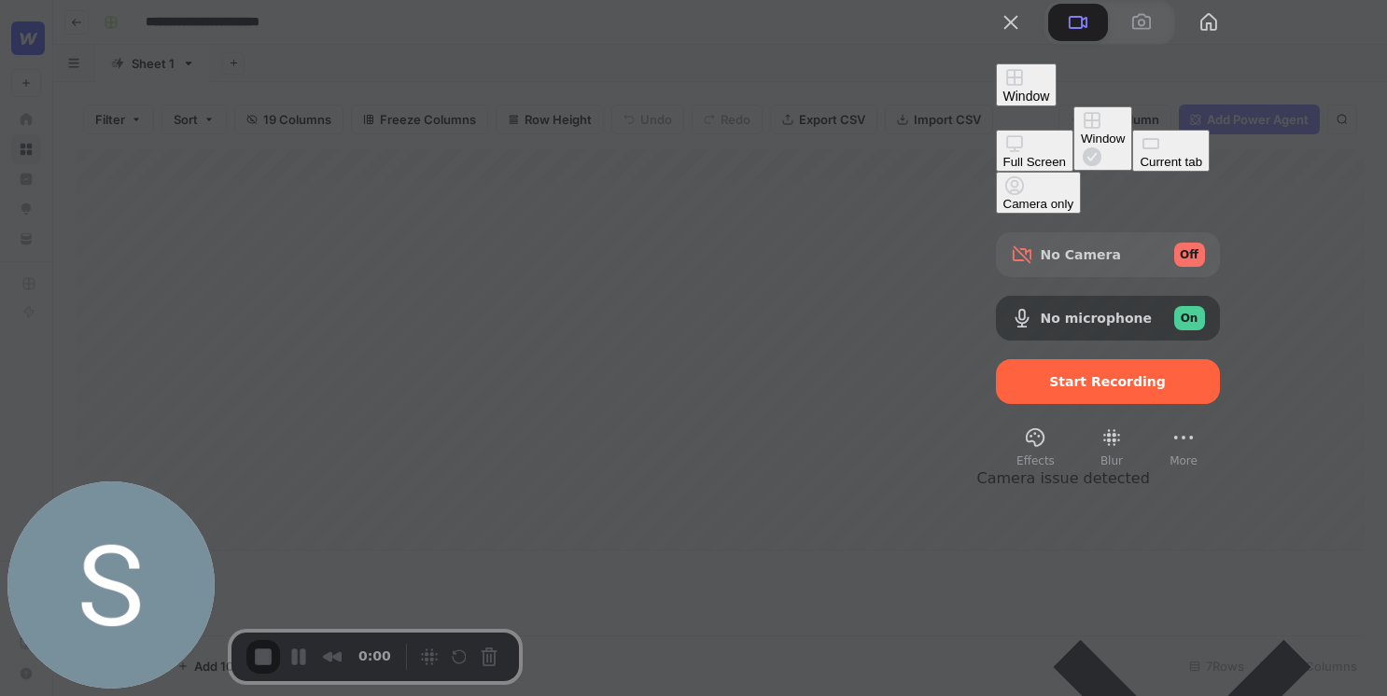
click at [1140, 169] on div "Current tab" at bounding box center [1171, 162] width 63 height 14
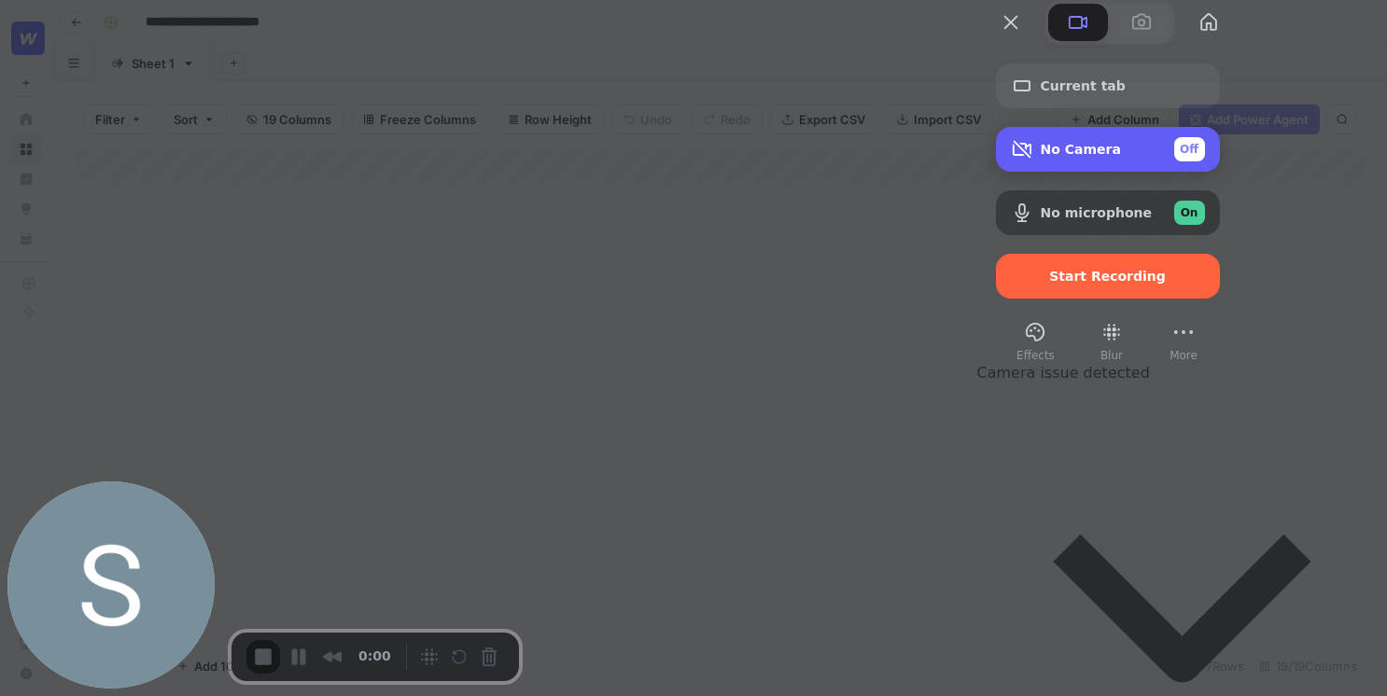
click at [1220, 172] on div "No Camera Off" at bounding box center [1108, 149] width 224 height 45
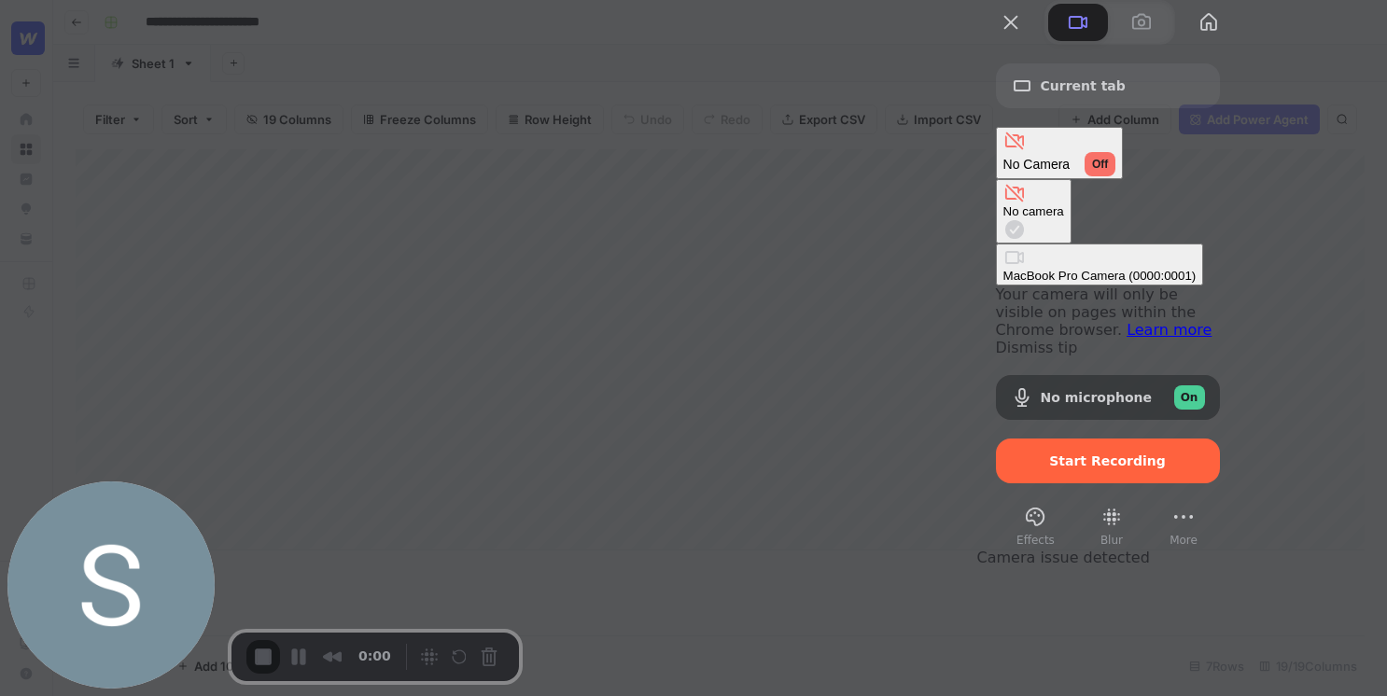
click at [1003, 269] on div "MacBook Pro Camera (0000:0001)" at bounding box center [1099, 276] width 193 height 14
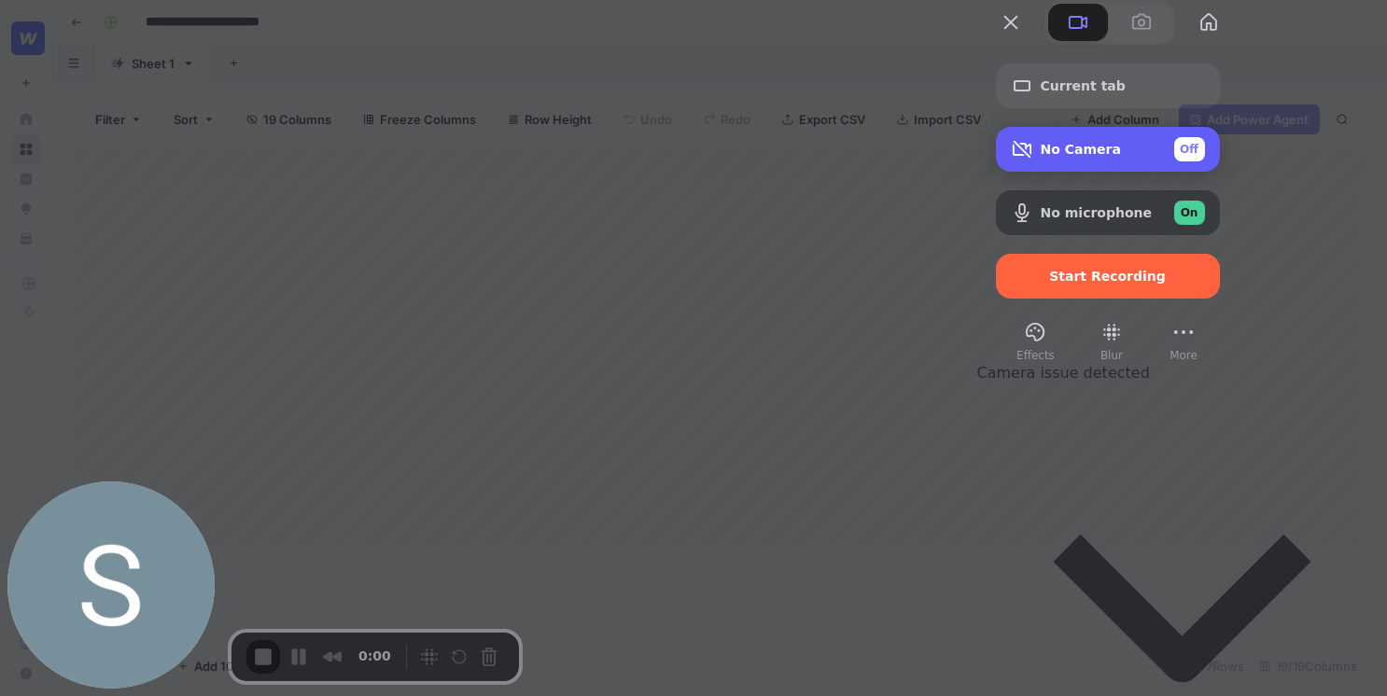
click at [1121, 157] on span "No Camera" at bounding box center [1081, 149] width 80 height 15
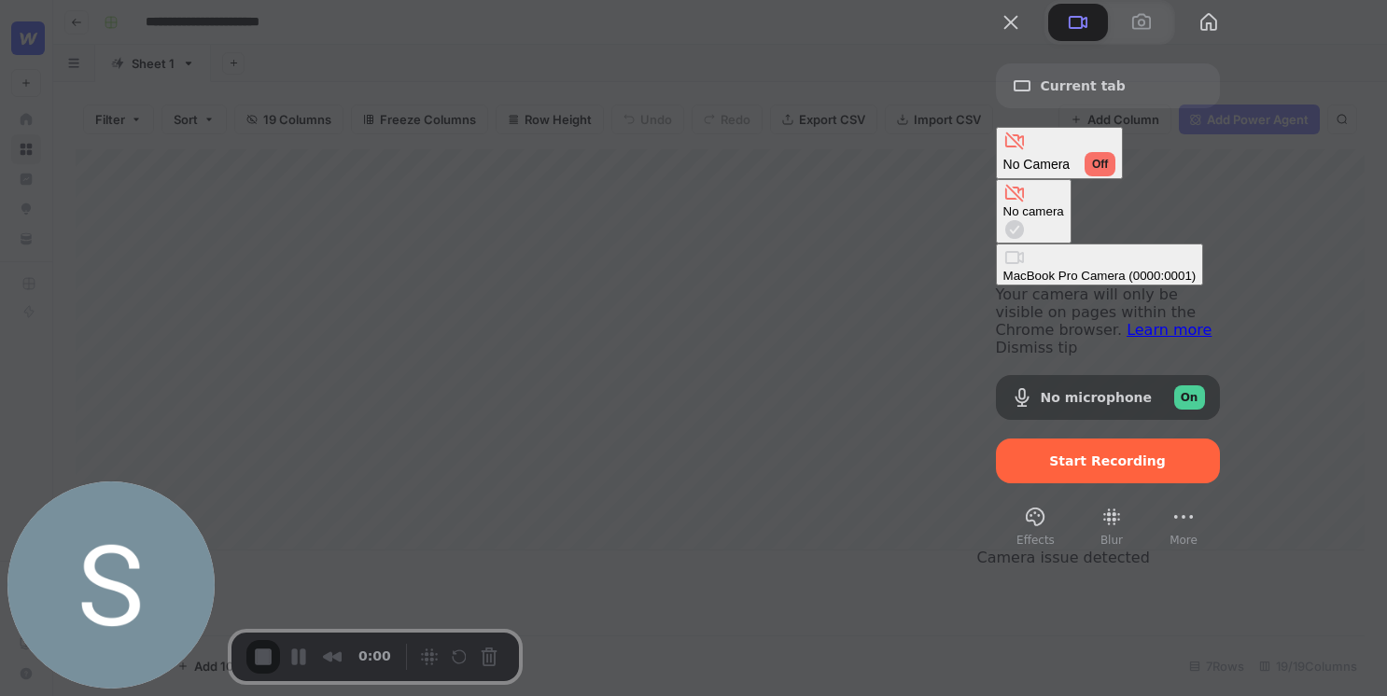
click at [996, 244] on \(0000\ "MacBook Pro Camera (0000:0001)" at bounding box center [1100, 265] width 208 height 42
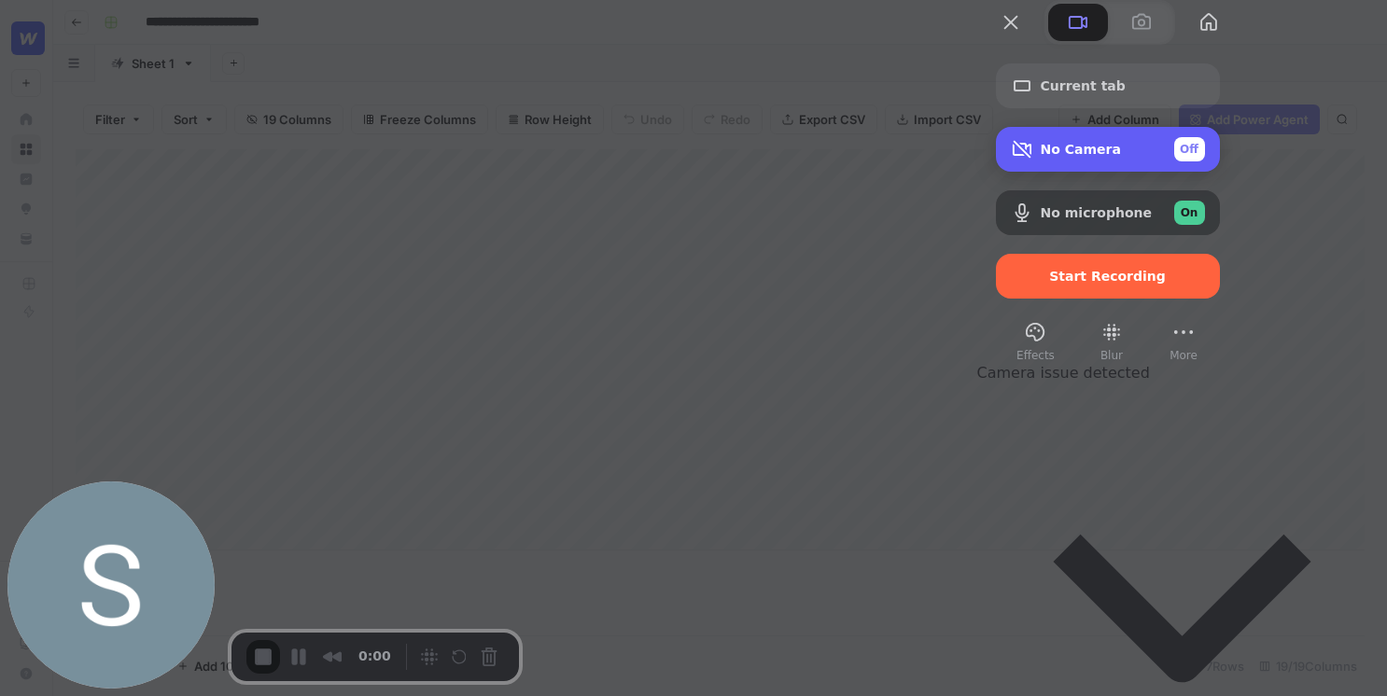
click at [1205, 161] on div "No Camera Off" at bounding box center [1123, 149] width 164 height 24
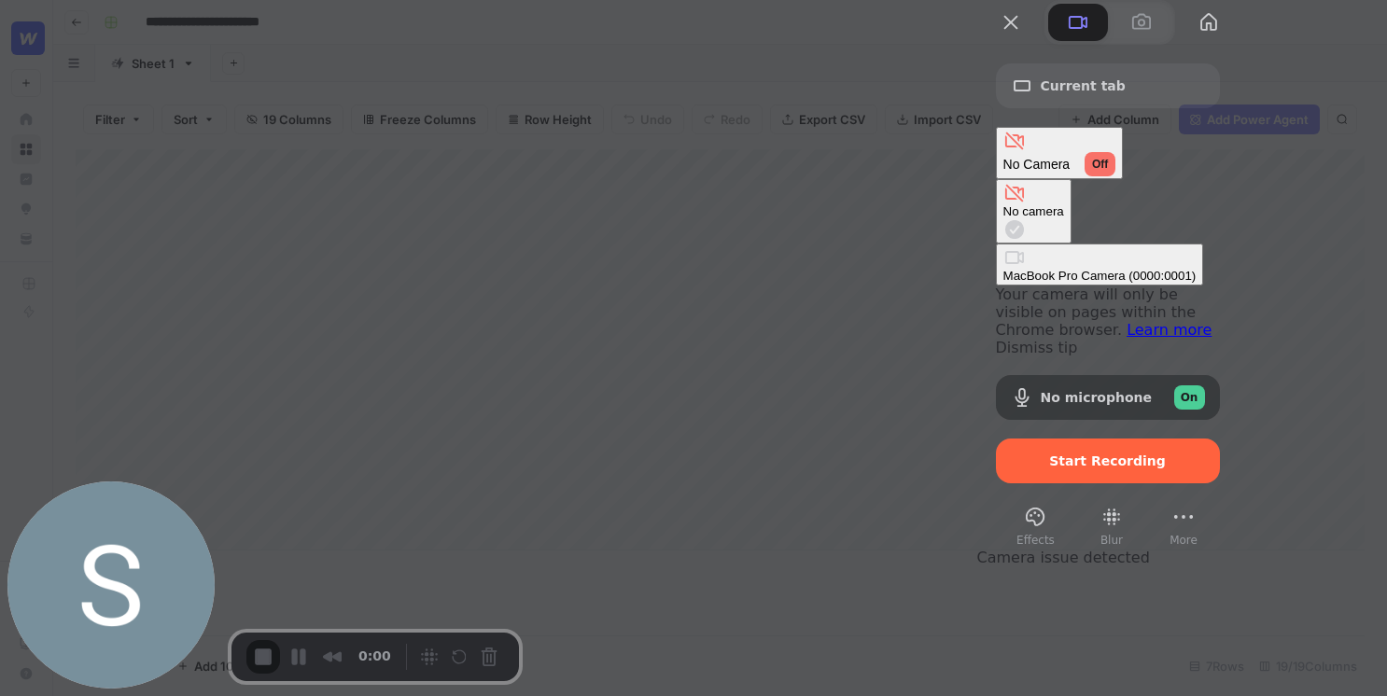
click at [1025, 286] on div "Your camera will only be visible on pages within the Chrome browser. Learn more…" at bounding box center [1108, 321] width 224 height 71
click at [1025, 250] on \(0000\ "MacBook Pro Camera (0000:0001)" at bounding box center [1100, 265] width 208 height 42
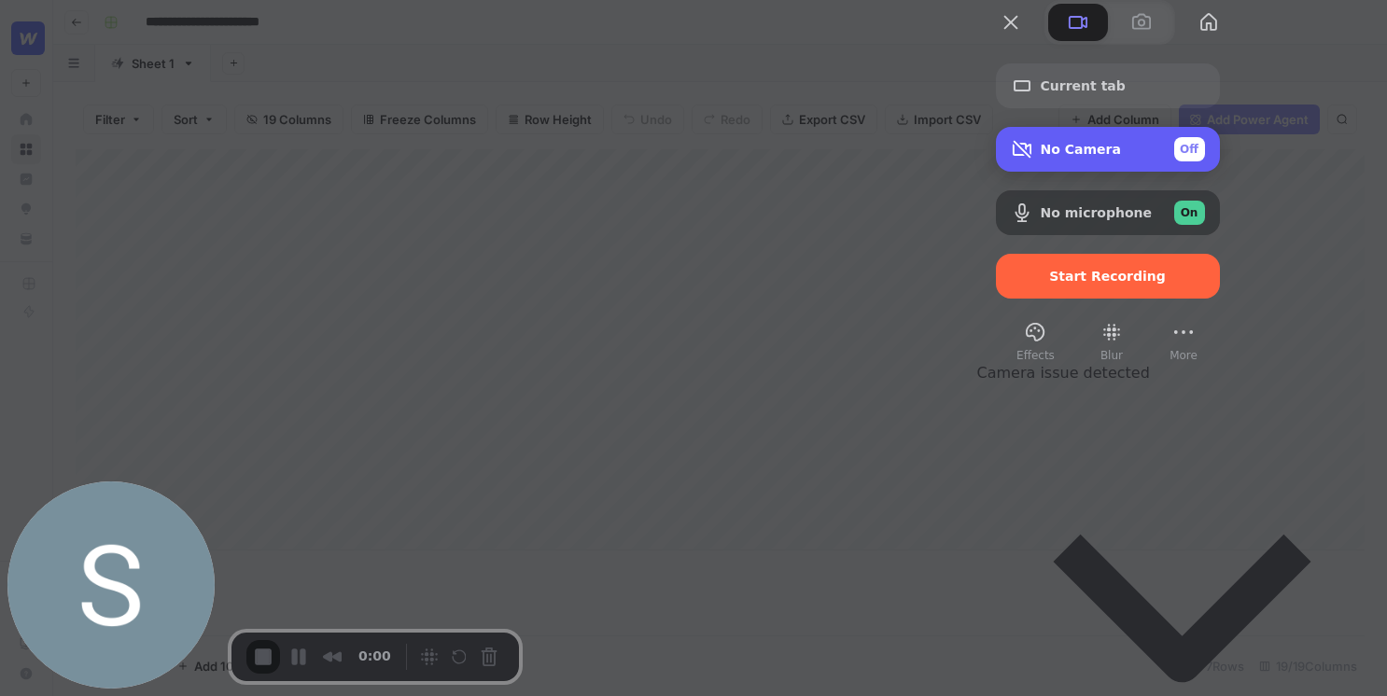
click at [1220, 172] on div "No Camera Off" at bounding box center [1108, 149] width 224 height 45
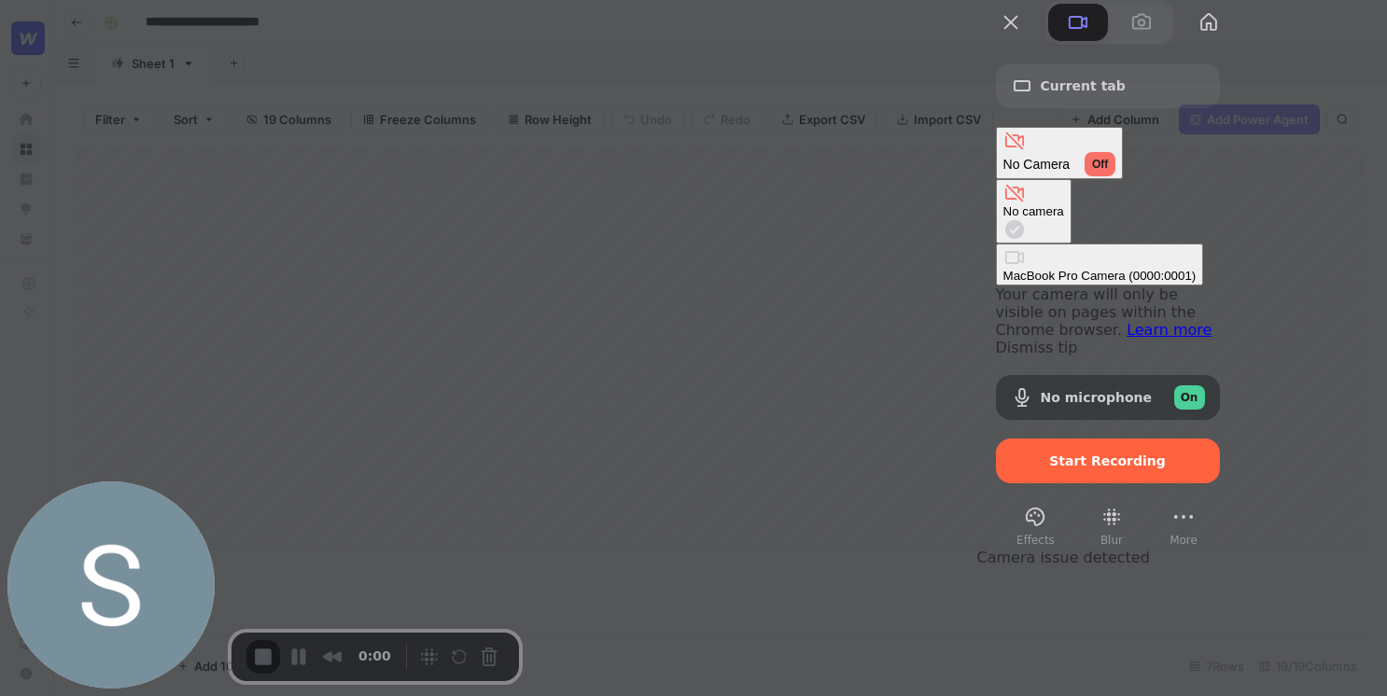
click at [1009, 269] on div "MacBook Pro Camera (0000:0001)" at bounding box center [1099, 276] width 193 height 14
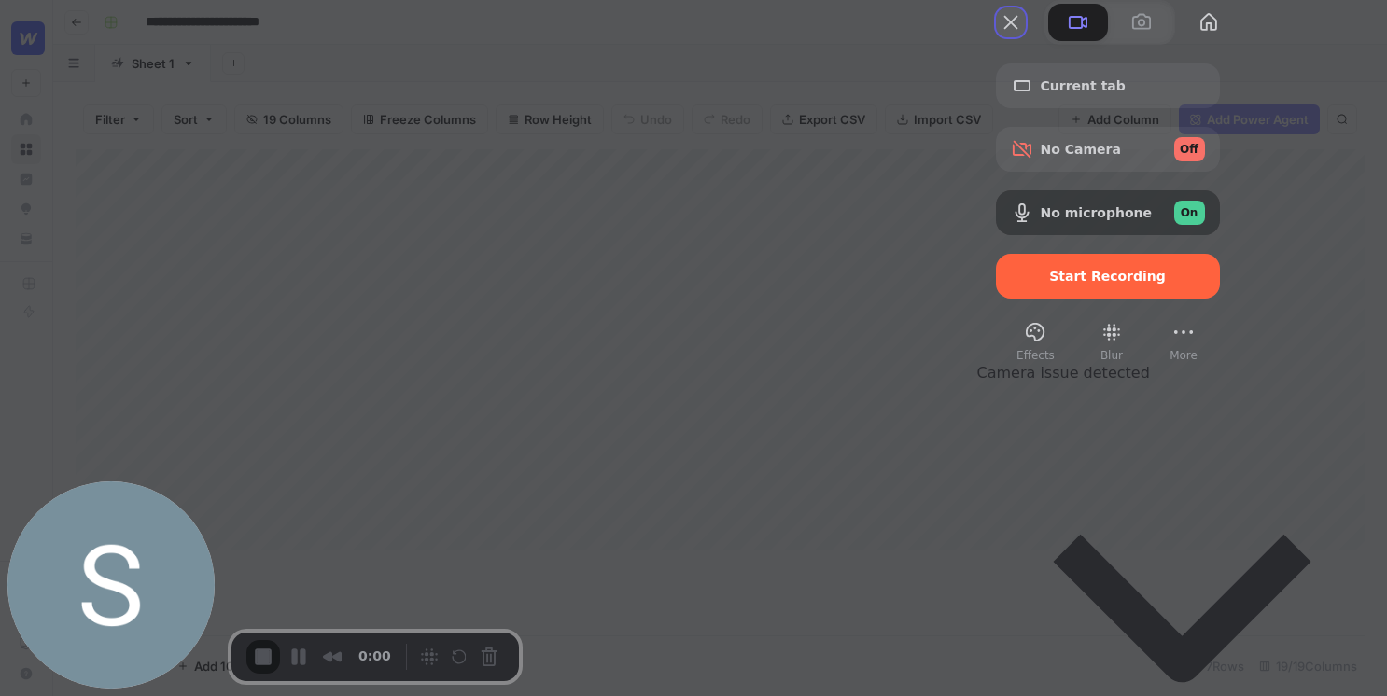
click at [1026, 37] on button "Close" at bounding box center [1011, 22] width 30 height 30
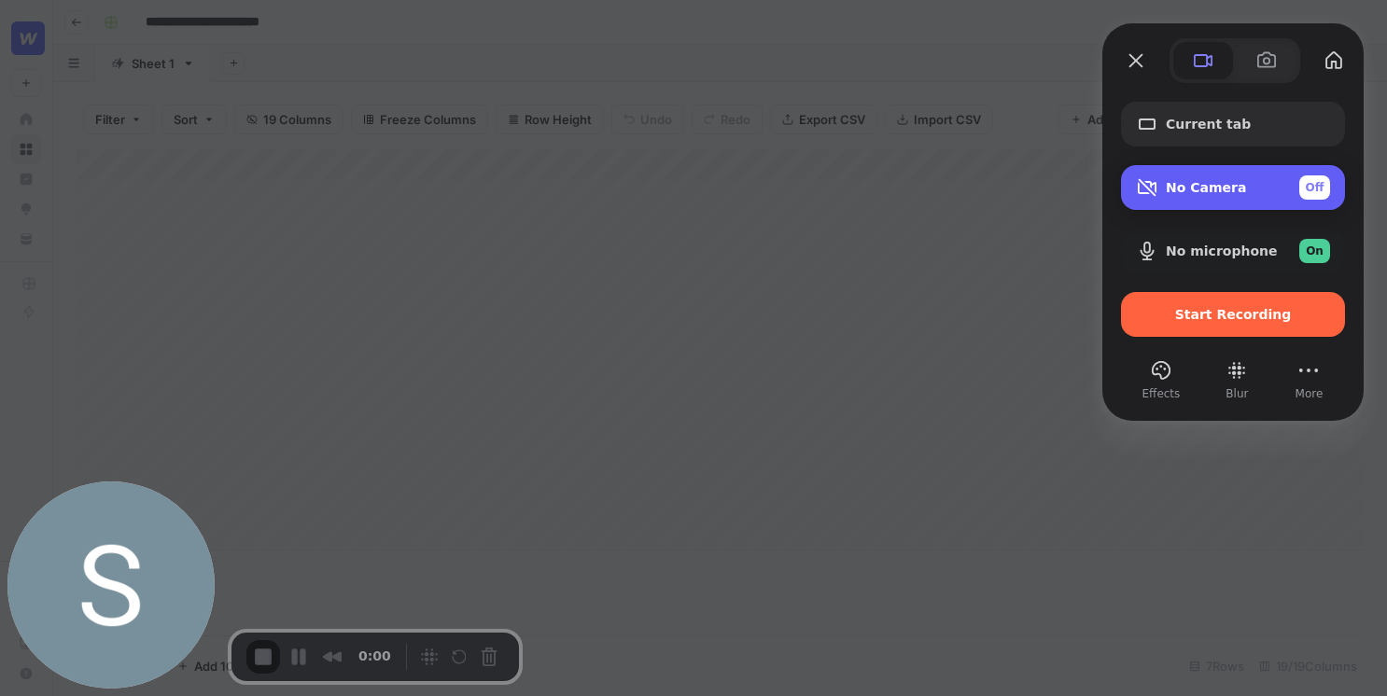
click at [1183, 176] on div "No Camera Off" at bounding box center [1248, 187] width 164 height 24
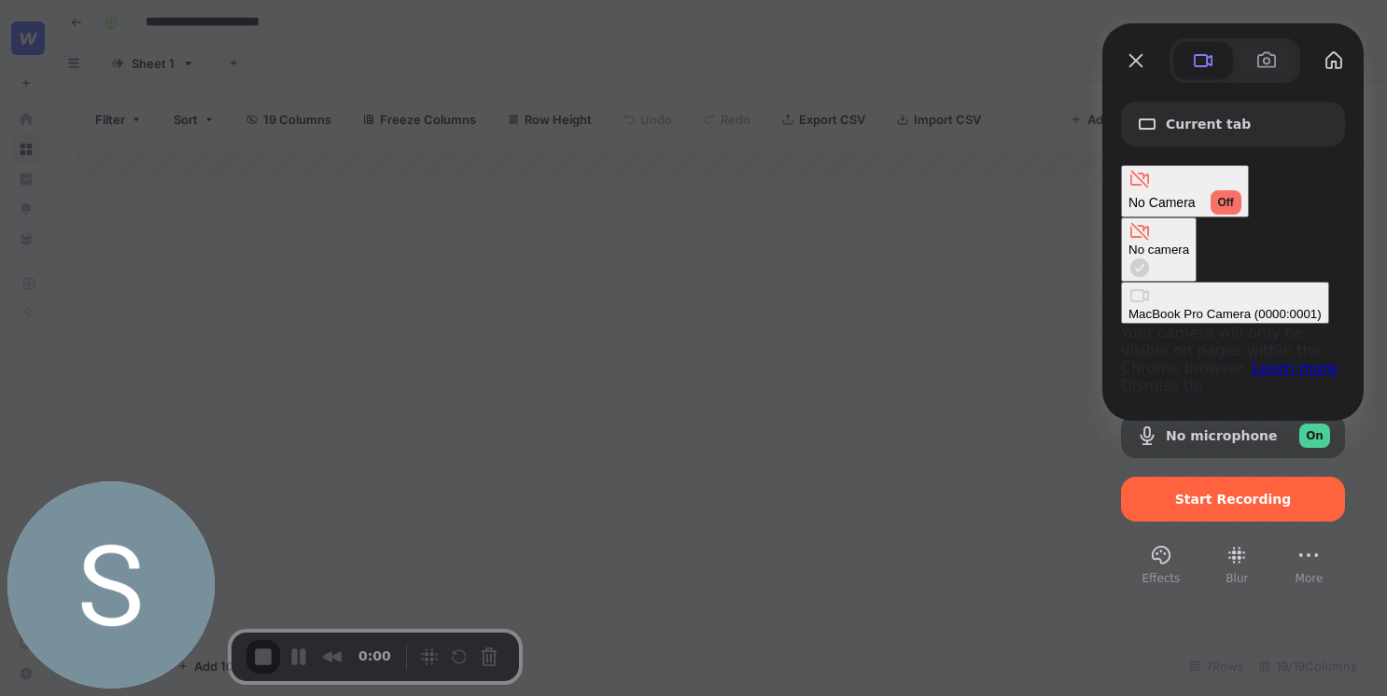
click at [1128, 307] on div "MacBook Pro Camera (0000:0001)" at bounding box center [1224, 314] width 193 height 14
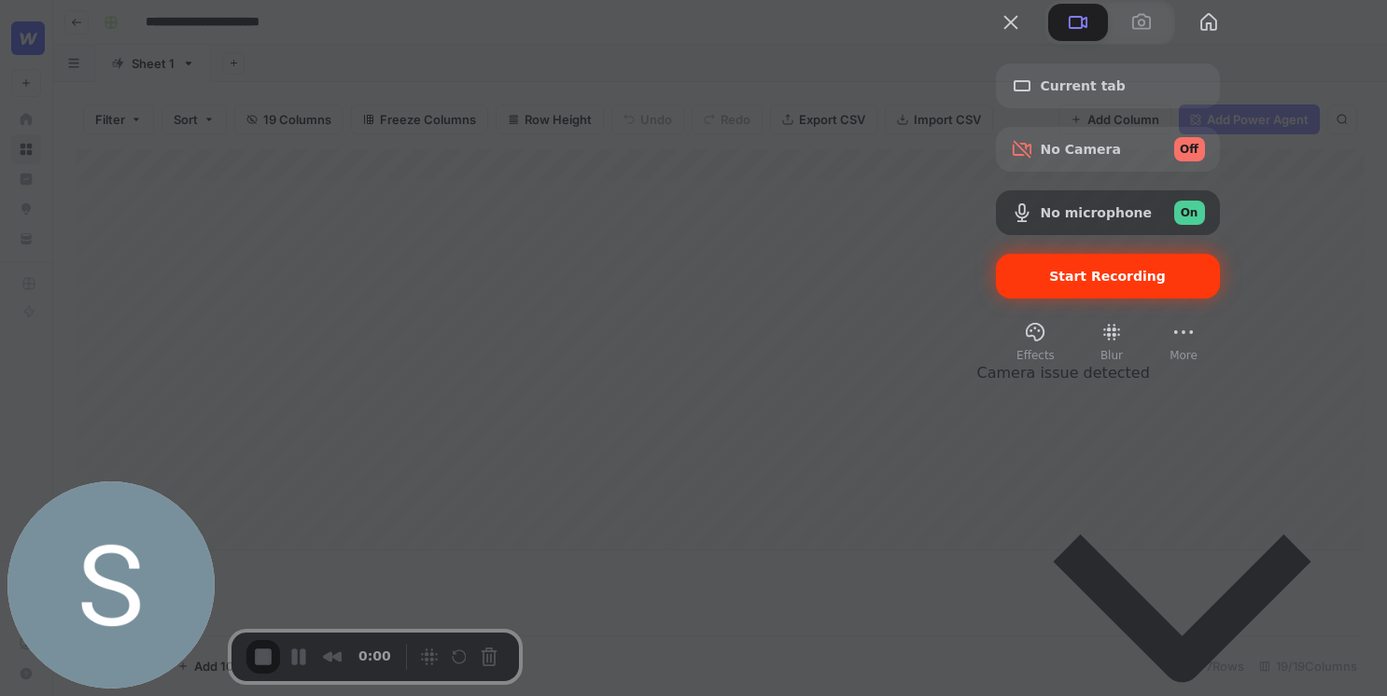
click at [1166, 284] on span "Start Recording" at bounding box center [1107, 276] width 117 height 15
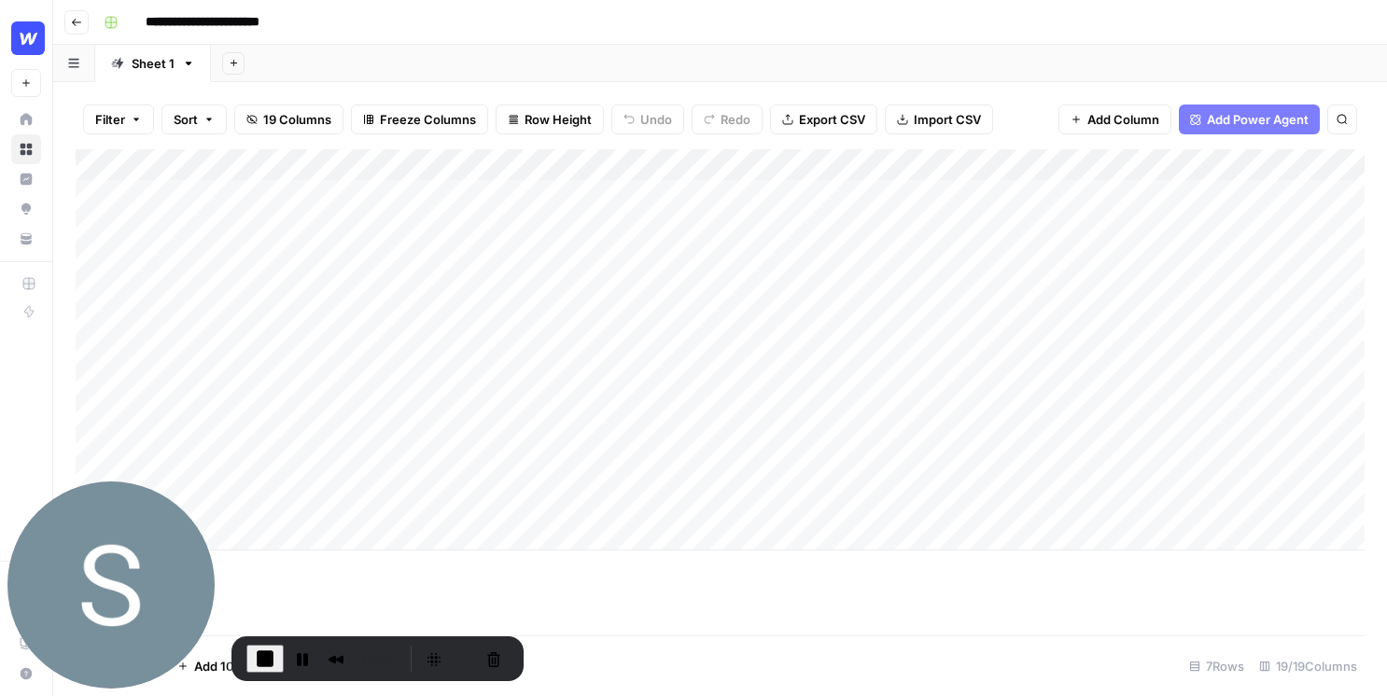
click at [272, 654] on span "End Recording" at bounding box center [265, 659] width 22 height 22
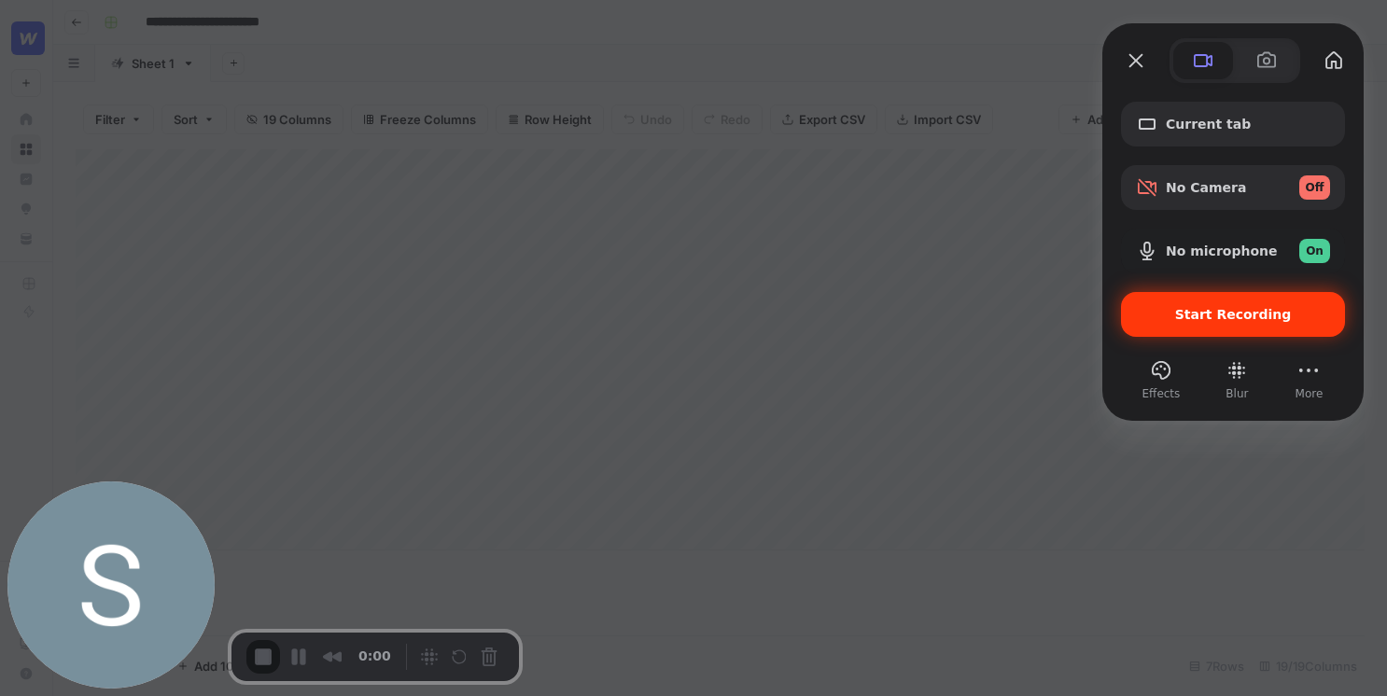
click at [1221, 309] on span "Start Recording" at bounding box center [1233, 314] width 117 height 15
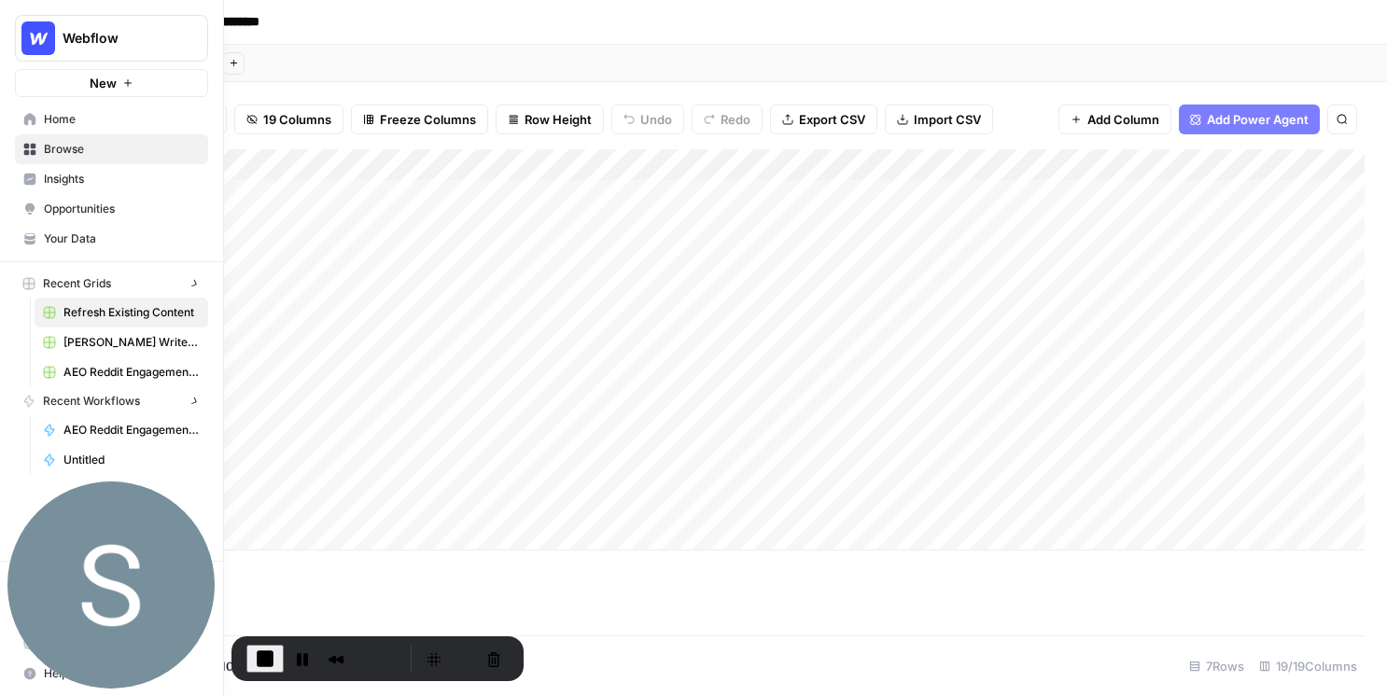
click at [24, 114] on icon at bounding box center [29, 119] width 13 height 13
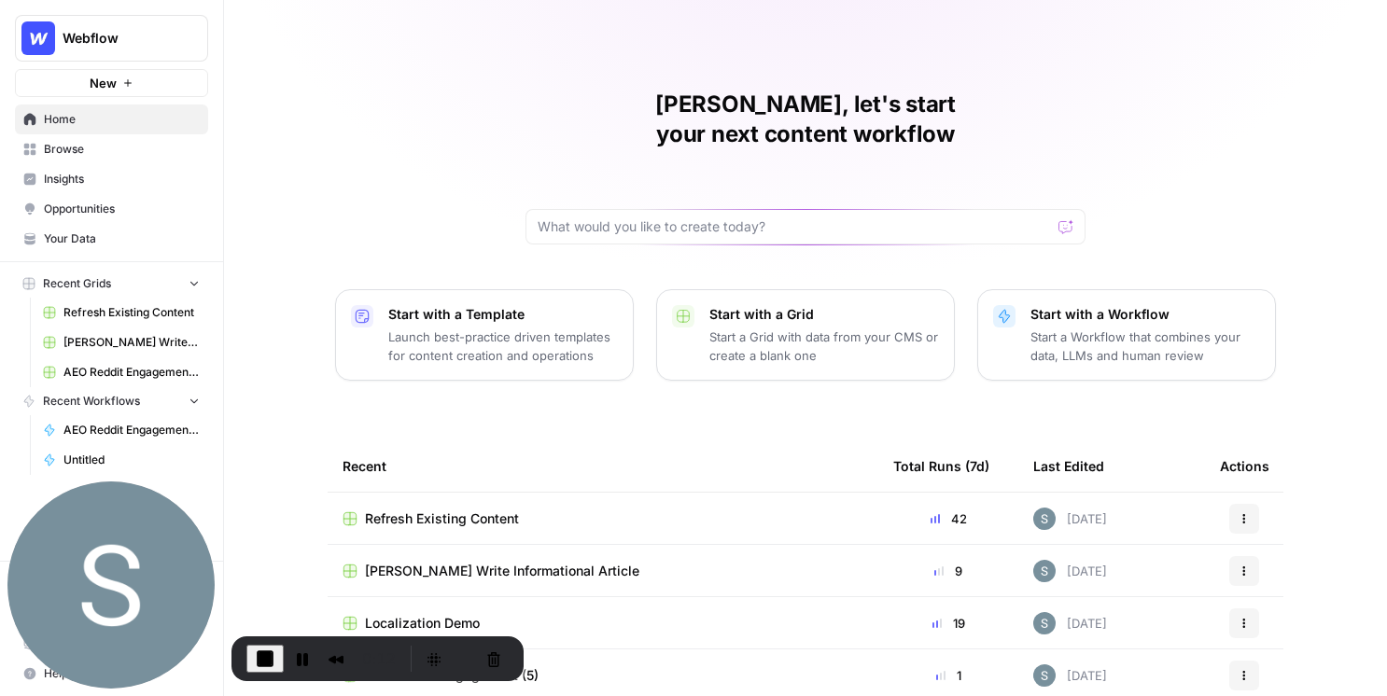
click at [83, 231] on span "Your Data" at bounding box center [122, 239] width 156 height 17
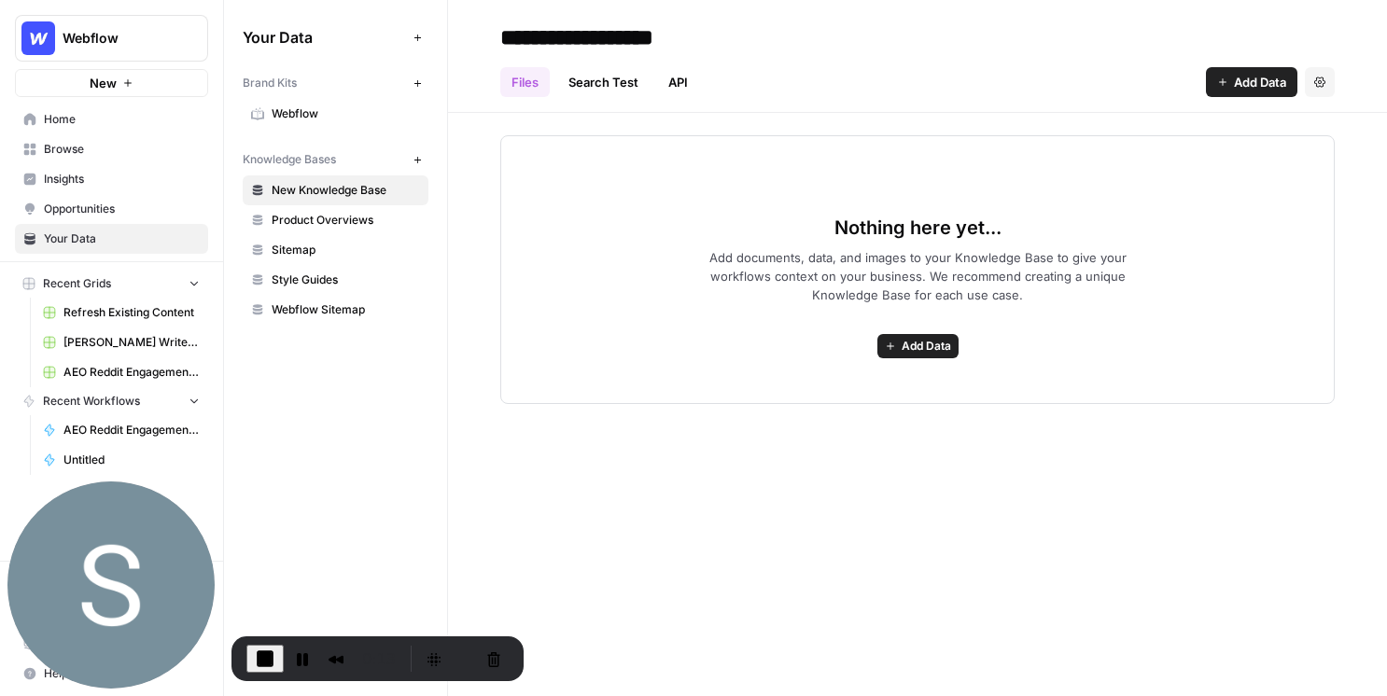
click at [337, 112] on span "Webflow" at bounding box center [346, 113] width 148 height 17
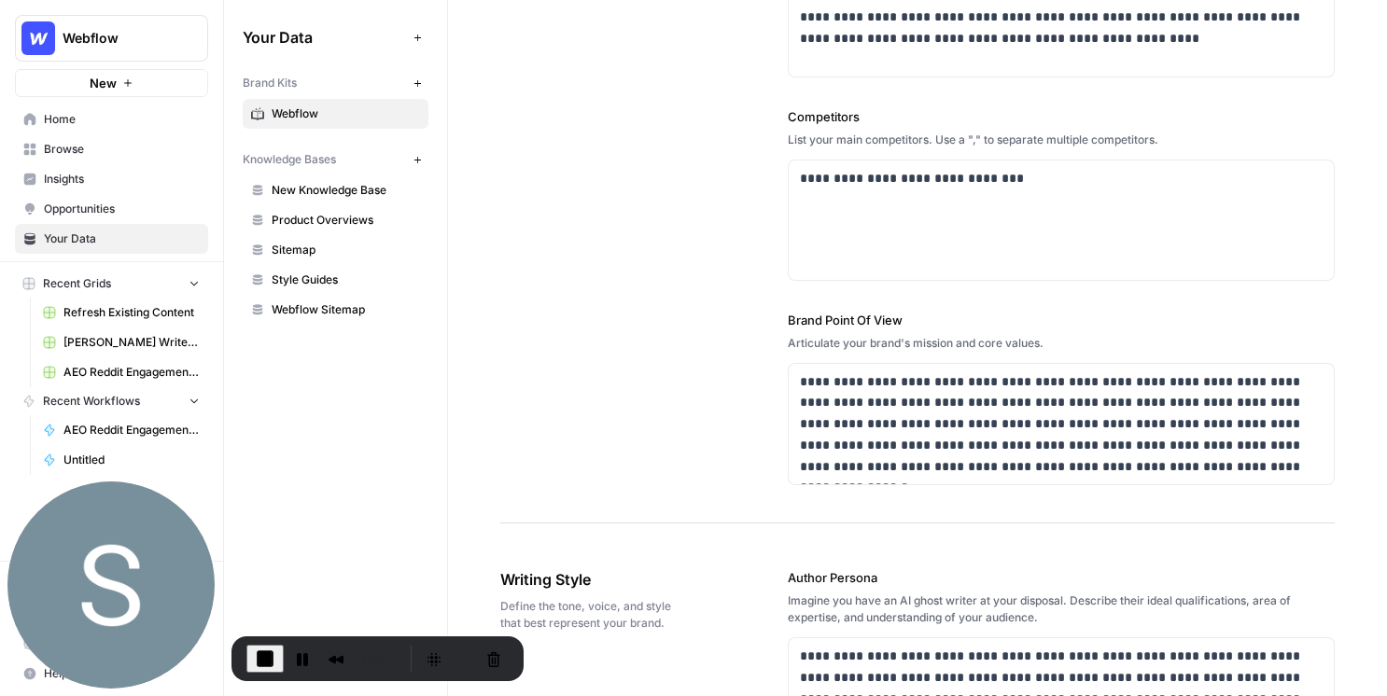
scroll to position [635, 0]
click at [359, 202] on link "New Knowledge Base" at bounding box center [336, 190] width 186 height 30
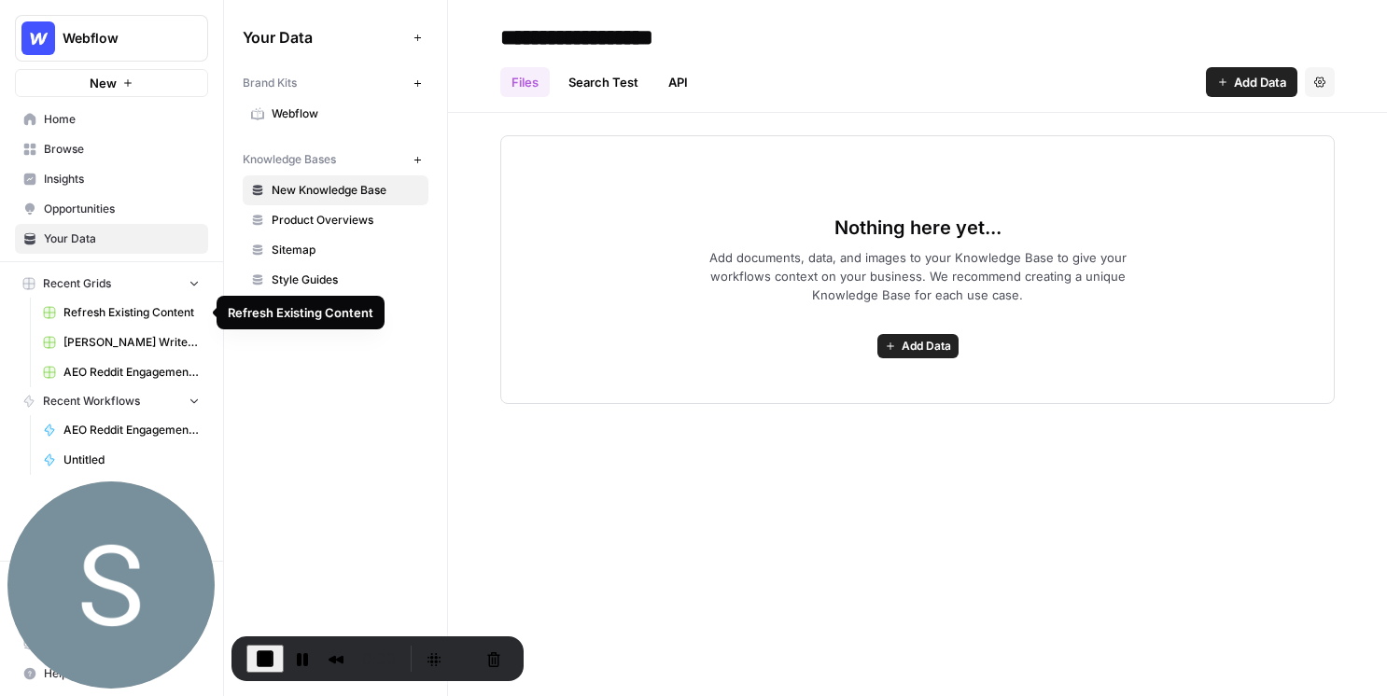
click at [138, 320] on span "Refresh Existing Content" at bounding box center [131, 312] width 136 height 17
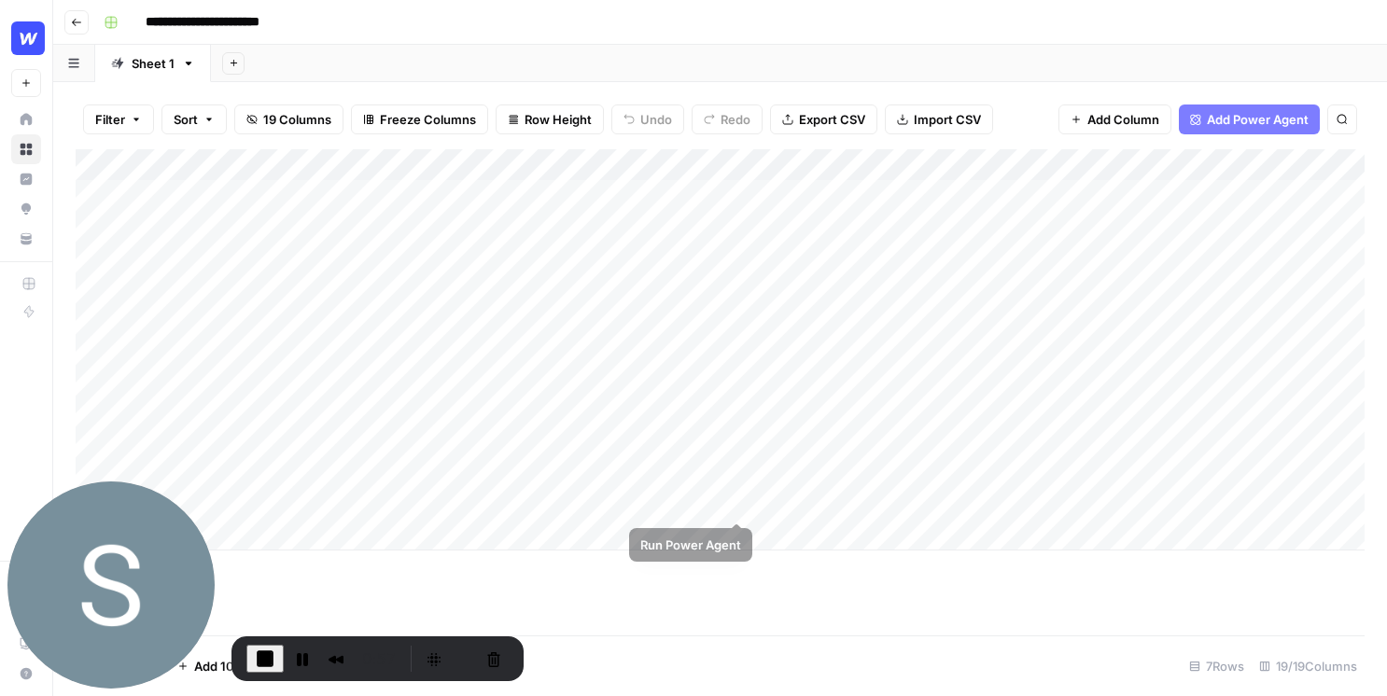
click at [738, 490] on div "Add Column" at bounding box center [720, 349] width 1289 height 401
click at [1067, 189] on div "Add Column" at bounding box center [720, 349] width 1289 height 401
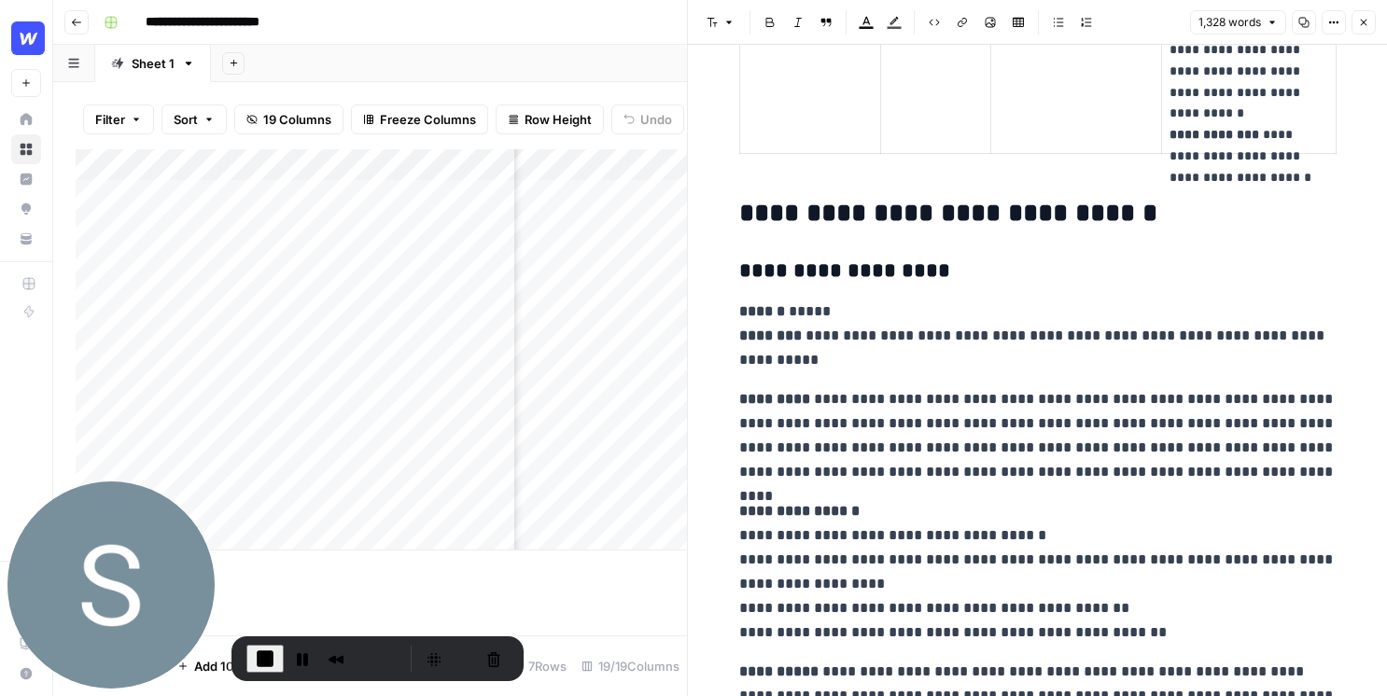
scroll to position [3002, 0]
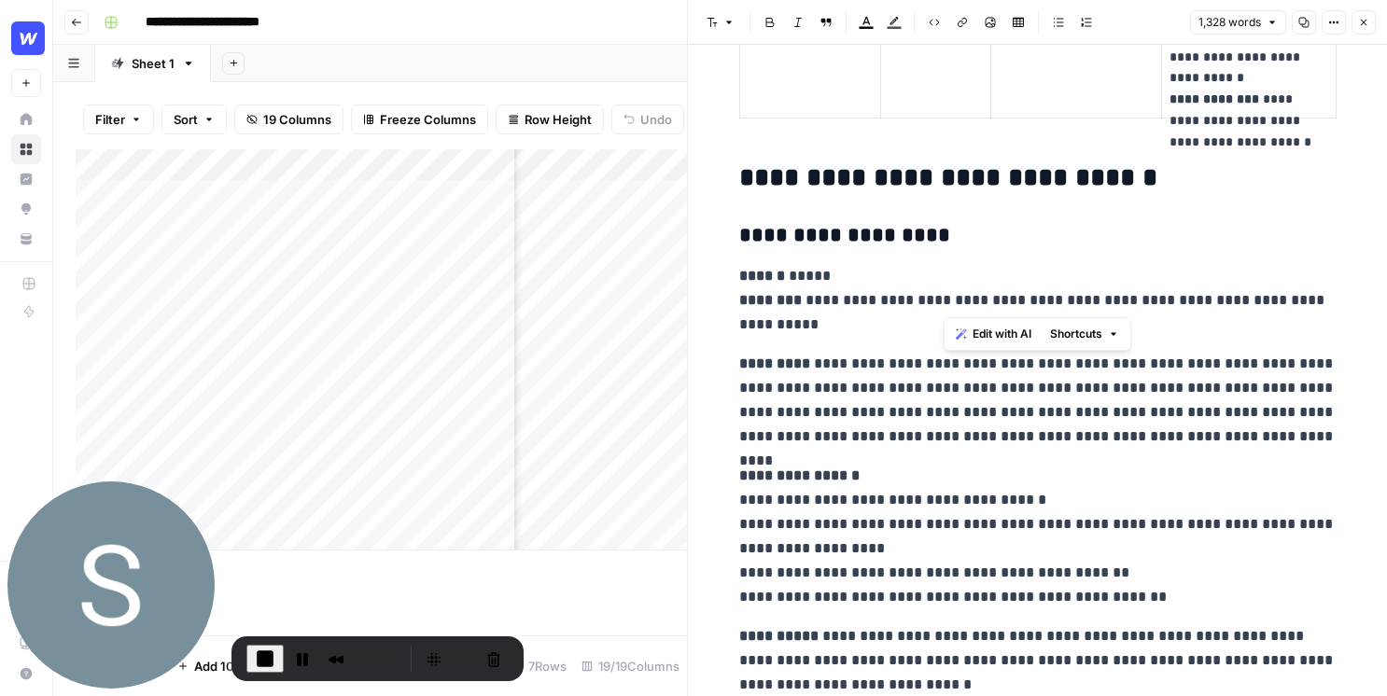
drag, startPoint x: 995, startPoint y: 311, endPoint x: 944, endPoint y: 308, distance: 51.4
click at [944, 308] on p "**********" at bounding box center [1037, 300] width 597 height 73
click at [986, 338] on span "Edit with AI" at bounding box center [1002, 334] width 59 height 17
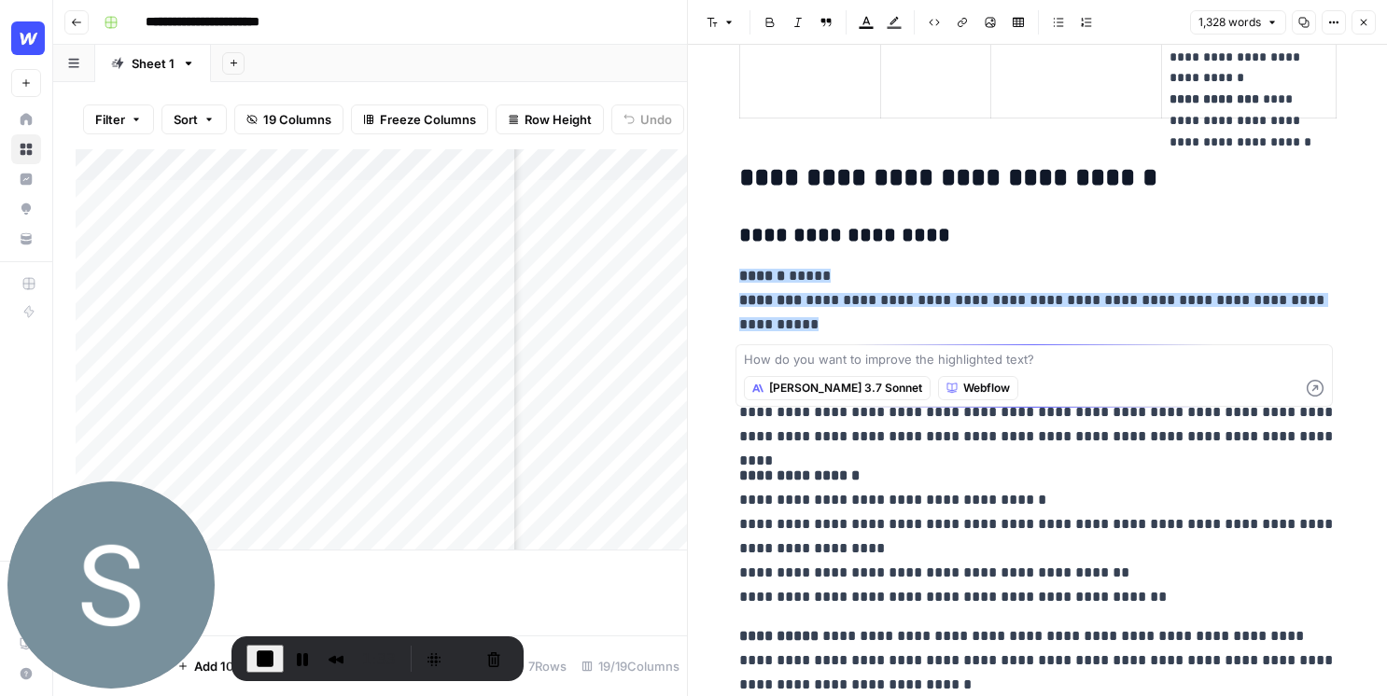
click at [925, 316] on p "**********" at bounding box center [1037, 300] width 597 height 73
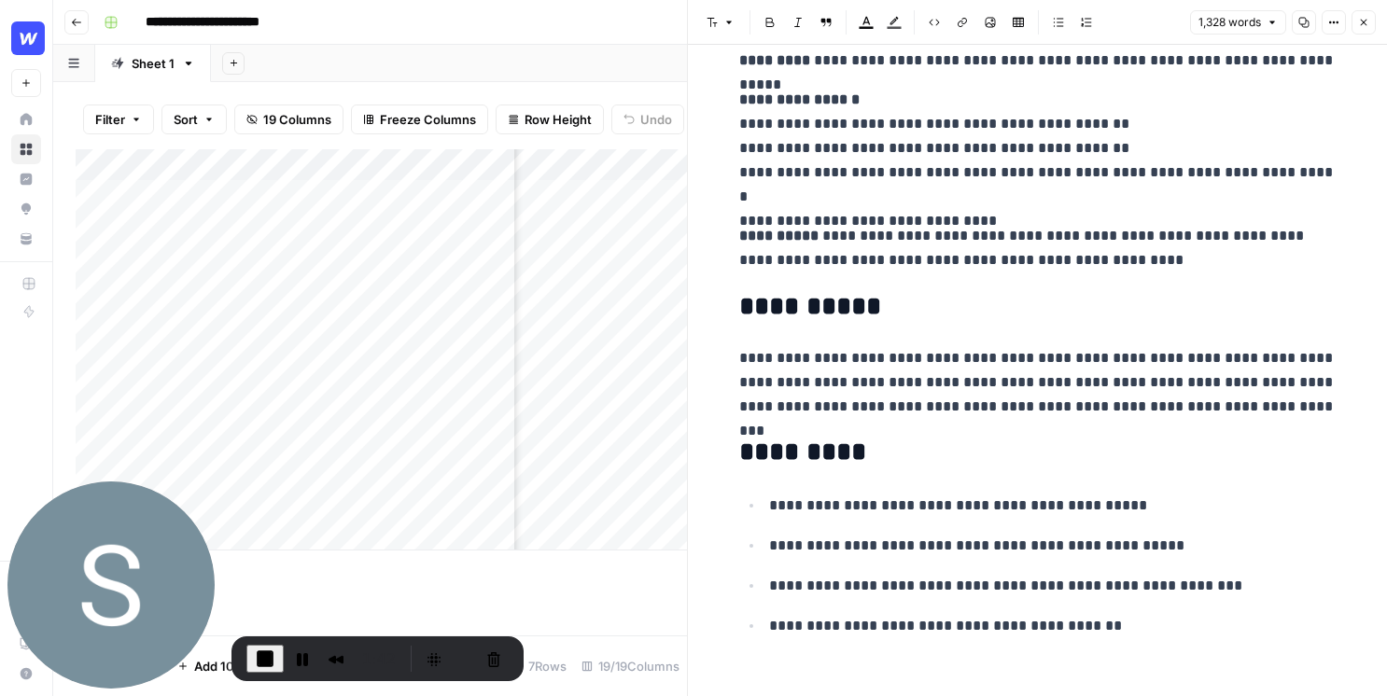
scroll to position [5738, 0]
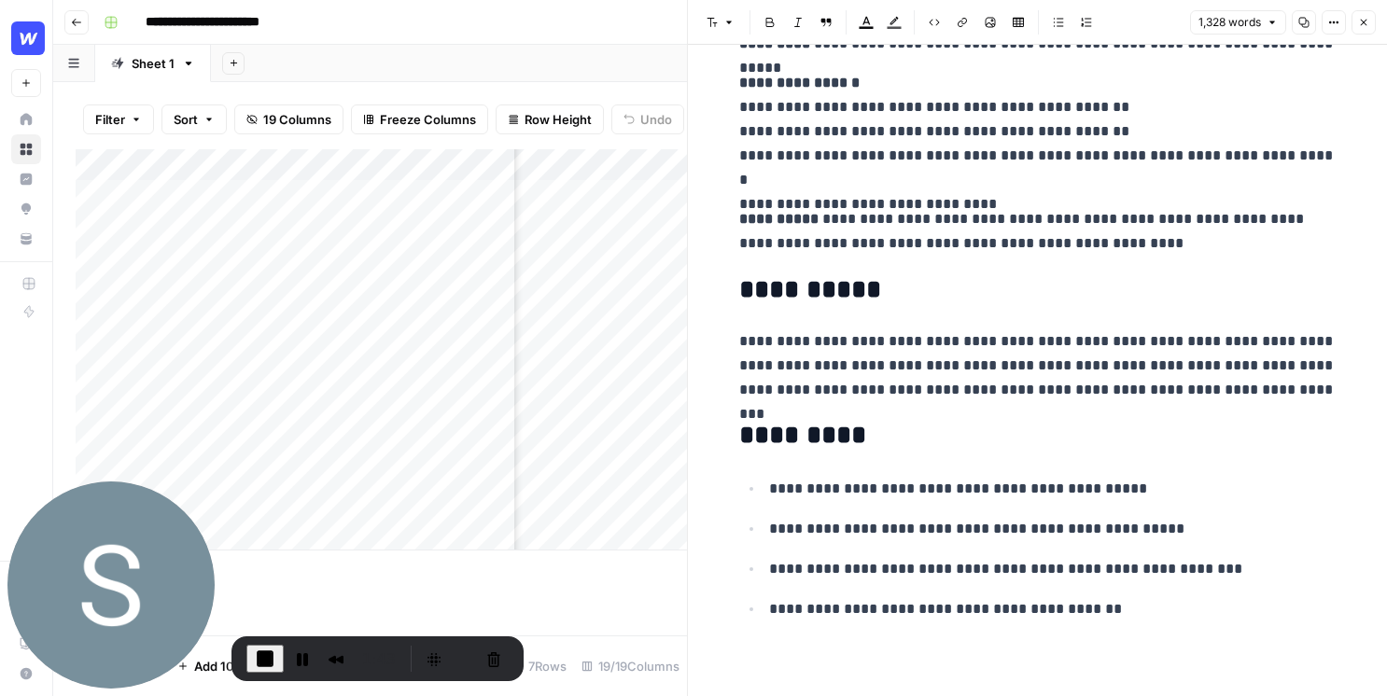
click at [1240, 21] on icon "button" at bounding box center [1363, 22] width 11 height 11
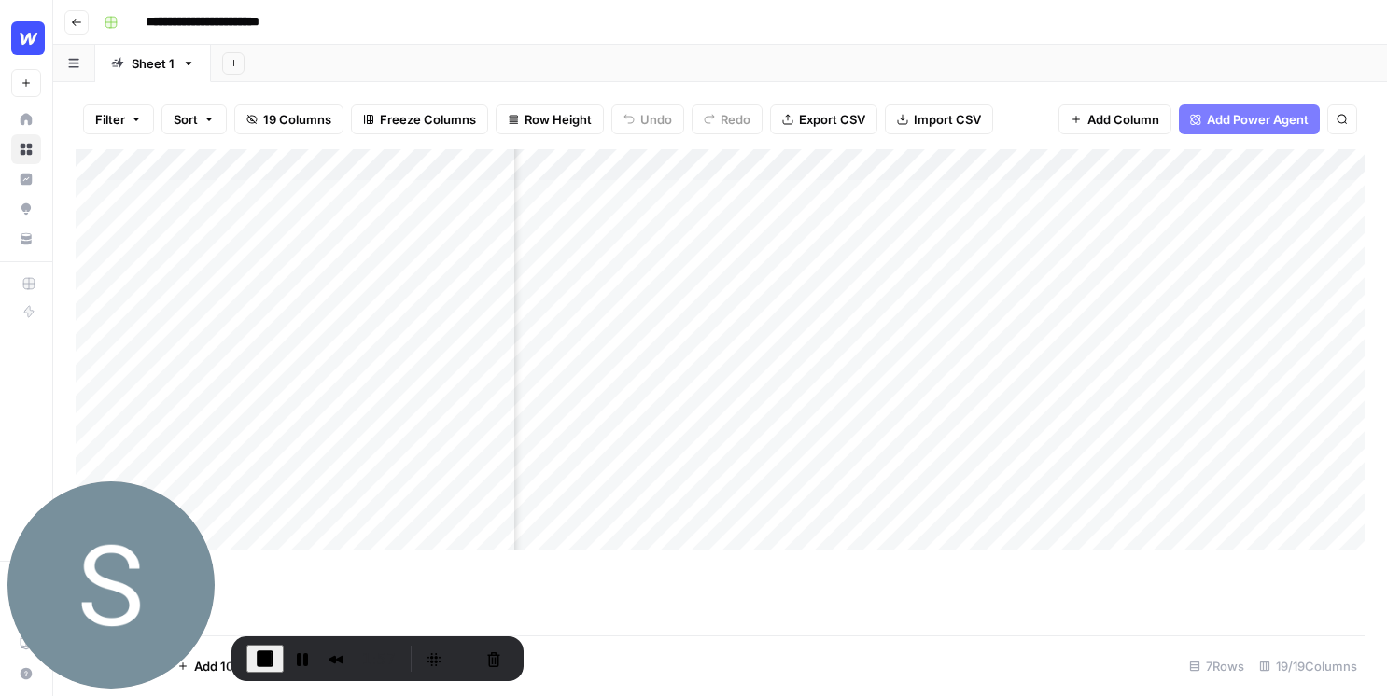
scroll to position [0, 2023]
click at [1128, 193] on div "Add Column" at bounding box center [720, 349] width 1289 height 401
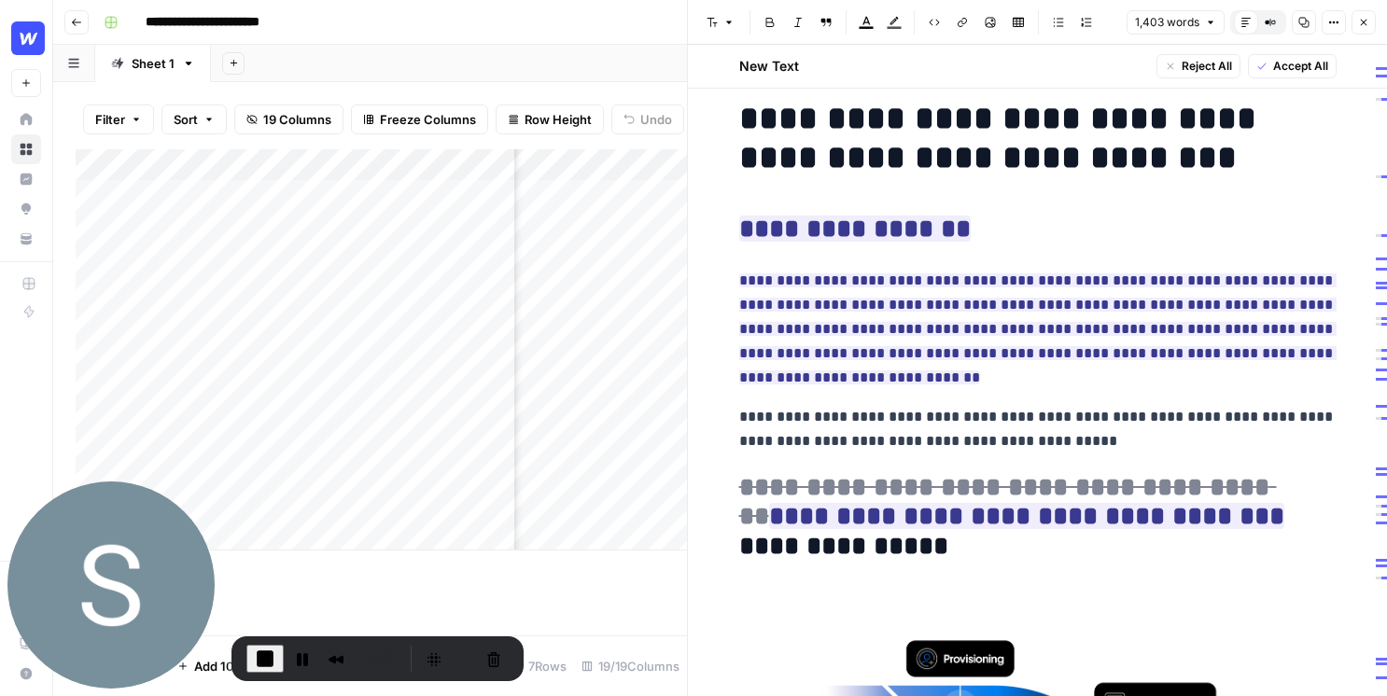
scroll to position [23, 0]
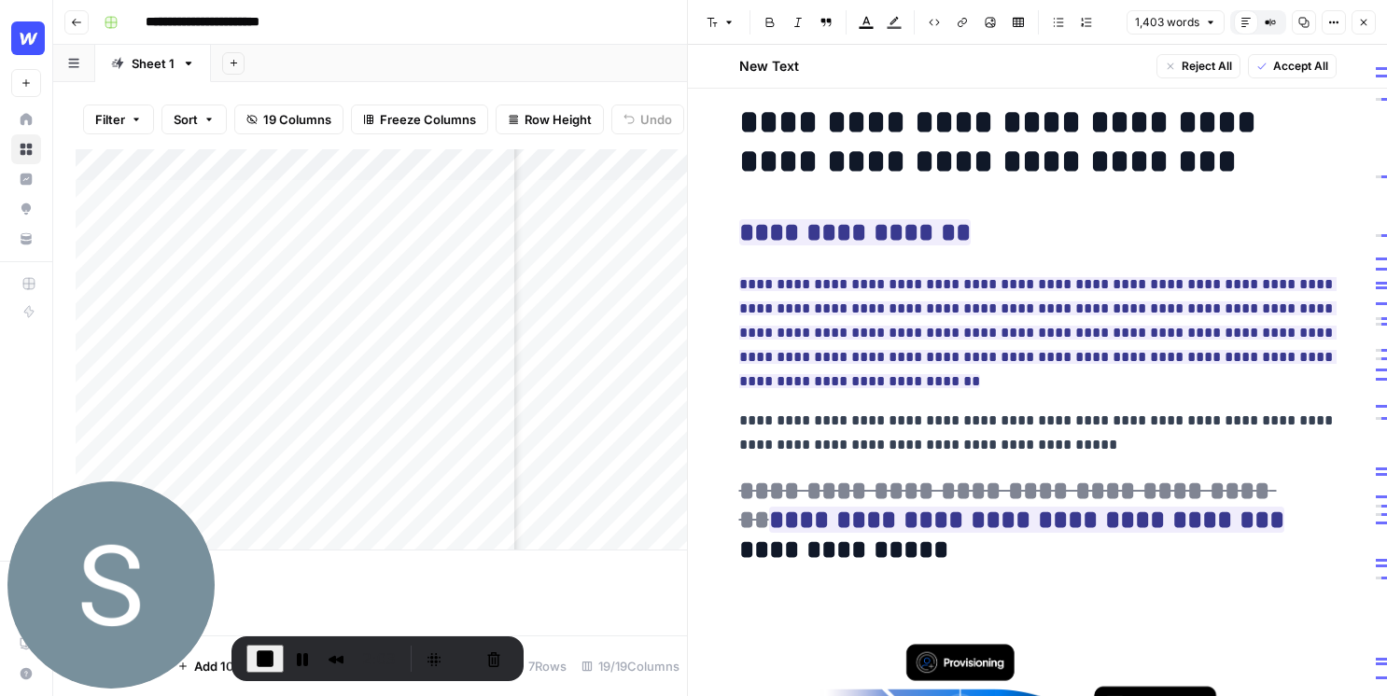
click at [1075, 385] on p "**********" at bounding box center [1037, 333] width 597 height 121
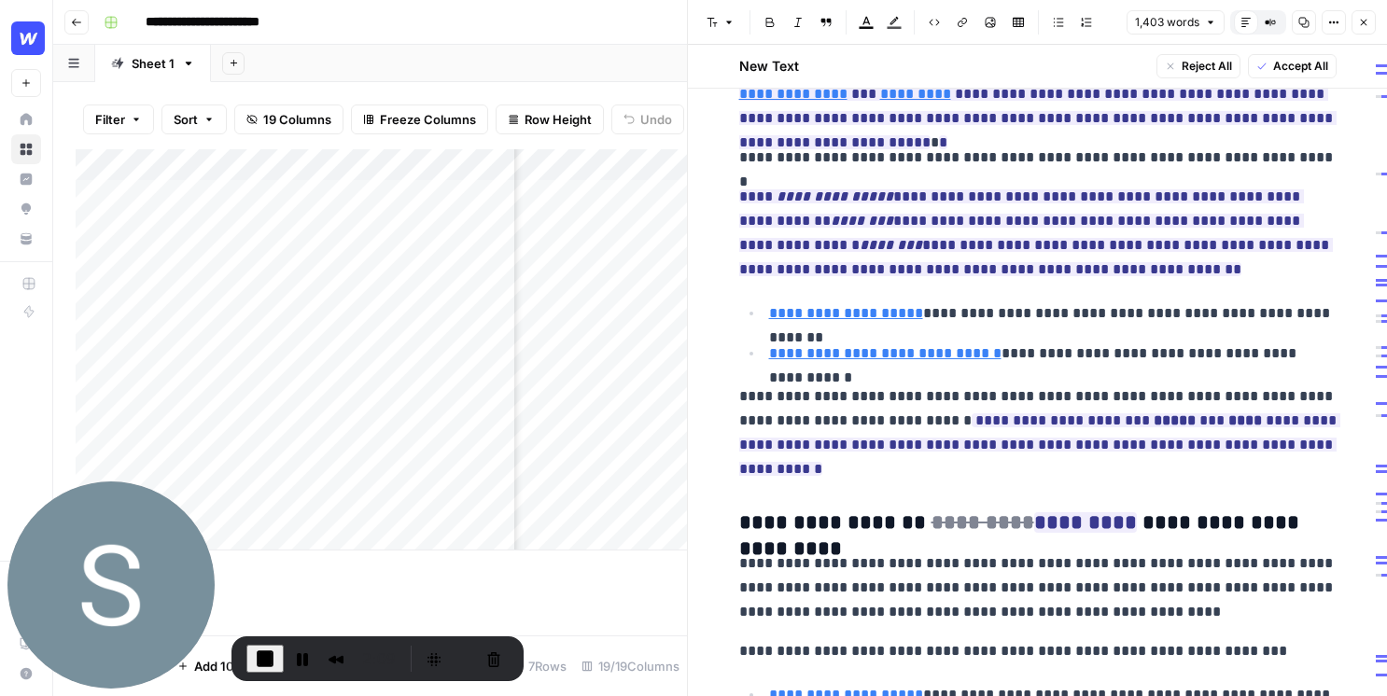
scroll to position [2706, 0]
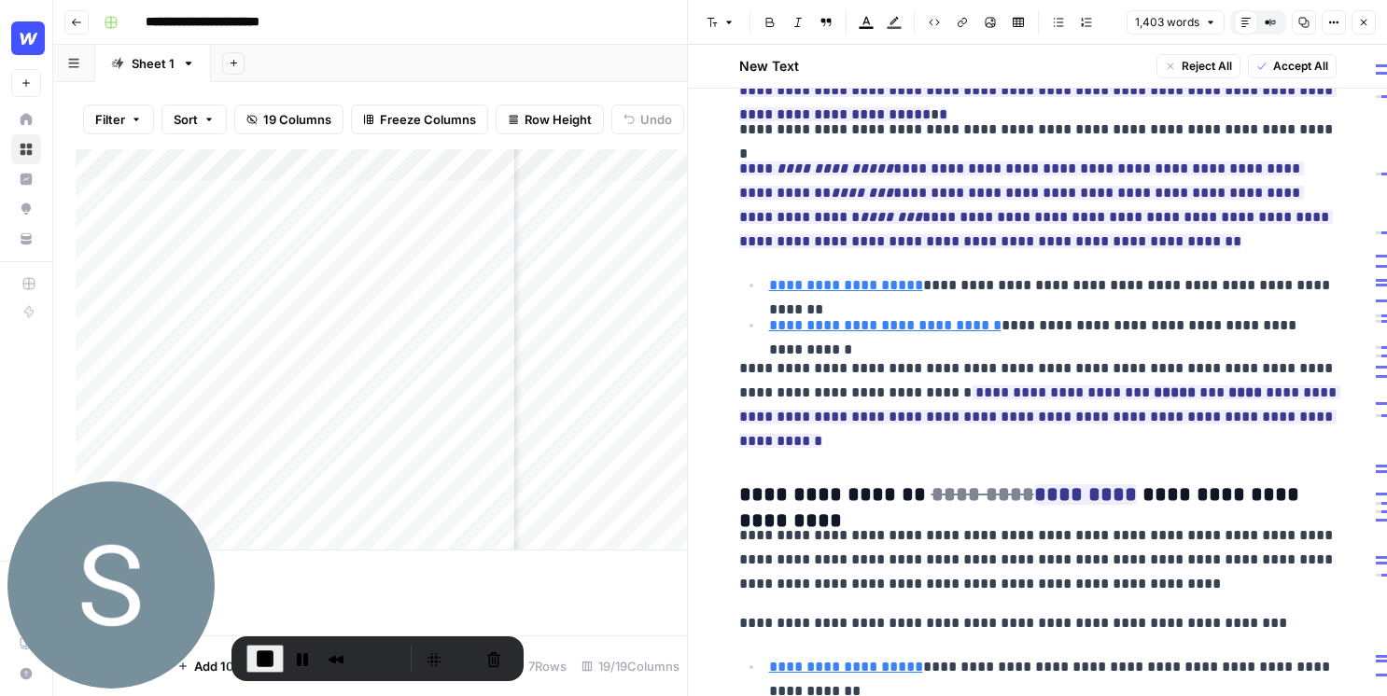
click at [1240, 21] on icon "button" at bounding box center [1363, 22] width 11 height 11
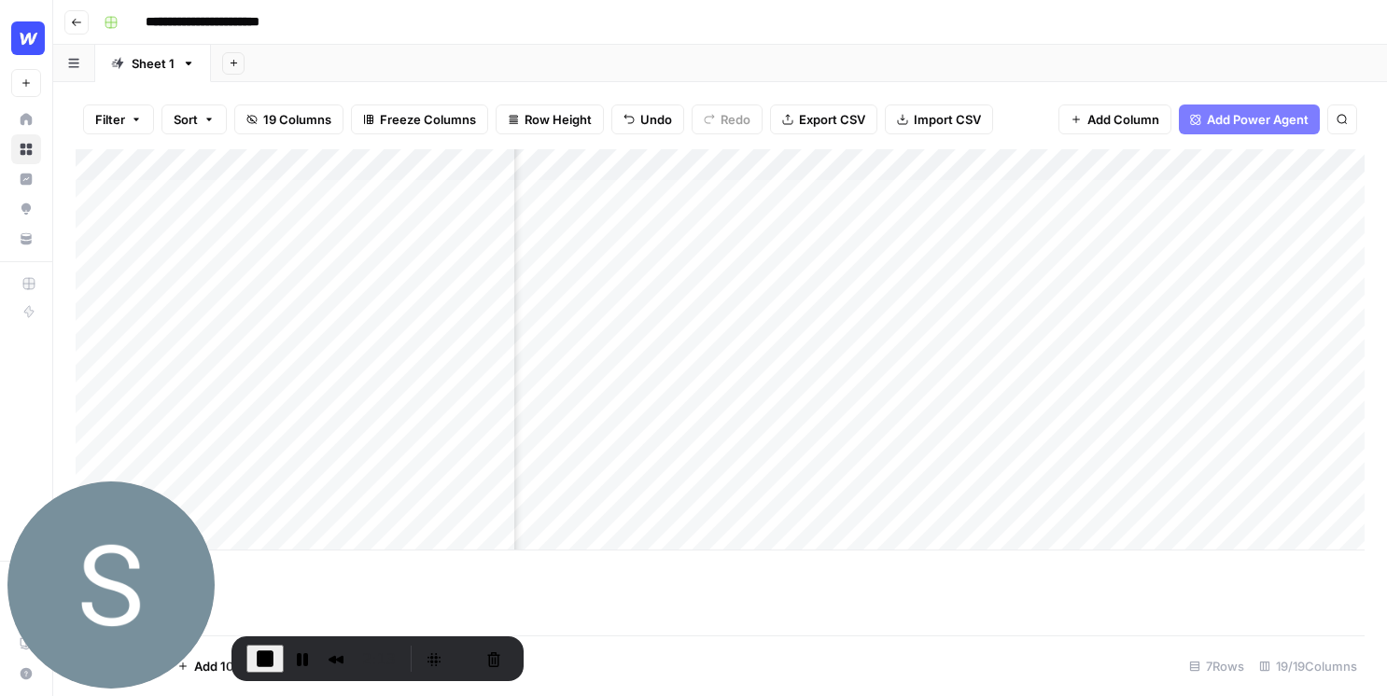
scroll to position [0, 2646]
click at [105, 166] on div "Add Column" at bounding box center [720, 349] width 1289 height 401
click at [264, 657] on span "End Recording" at bounding box center [265, 659] width 22 height 22
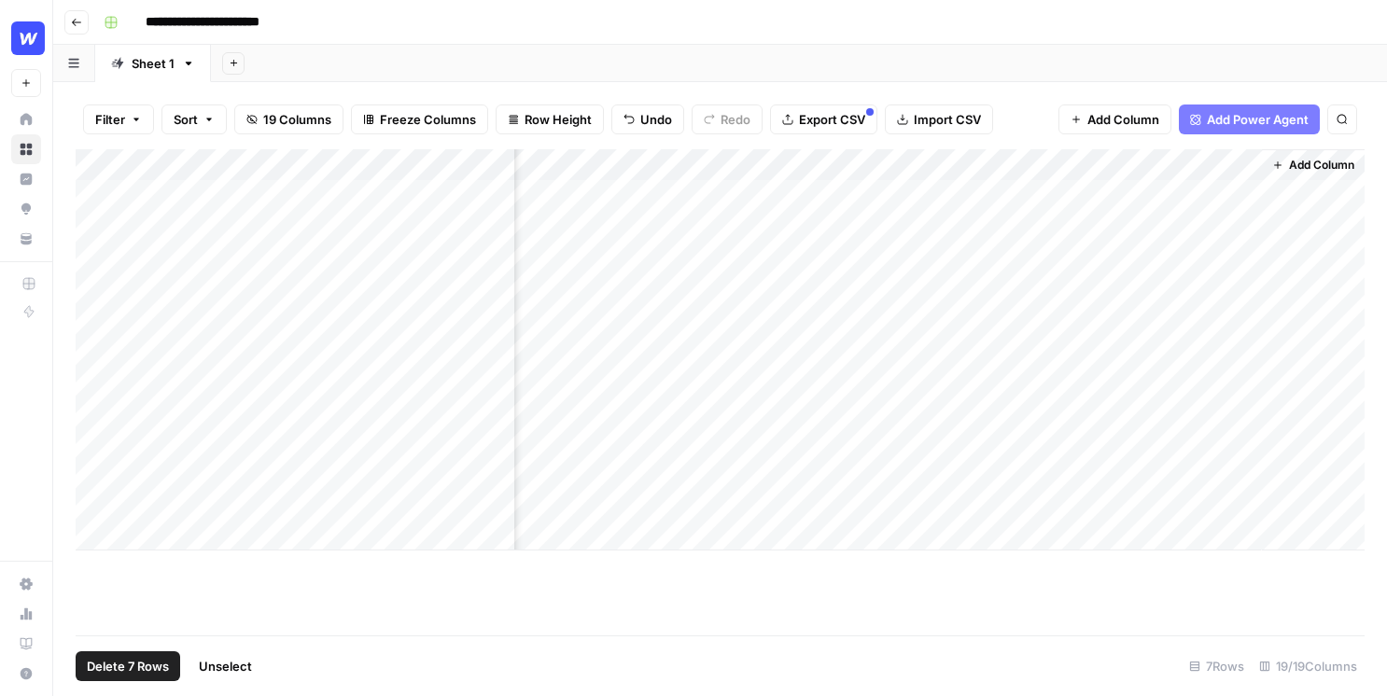
click at [80, 19] on icon "button" at bounding box center [76, 22] width 11 height 11
